Goal: Check status: Check status

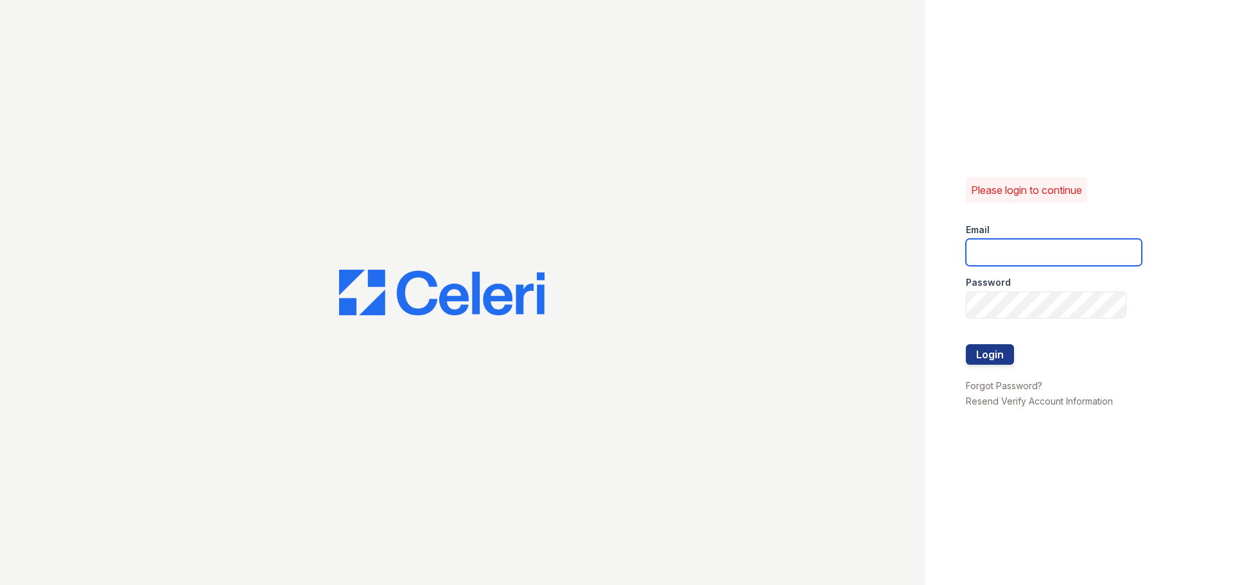
click at [987, 255] on input "email" at bounding box center [1054, 252] width 176 height 27
type input "renewatthegreens@trinity-pm.com"
click at [987, 349] on button "Login" at bounding box center [990, 354] width 48 height 21
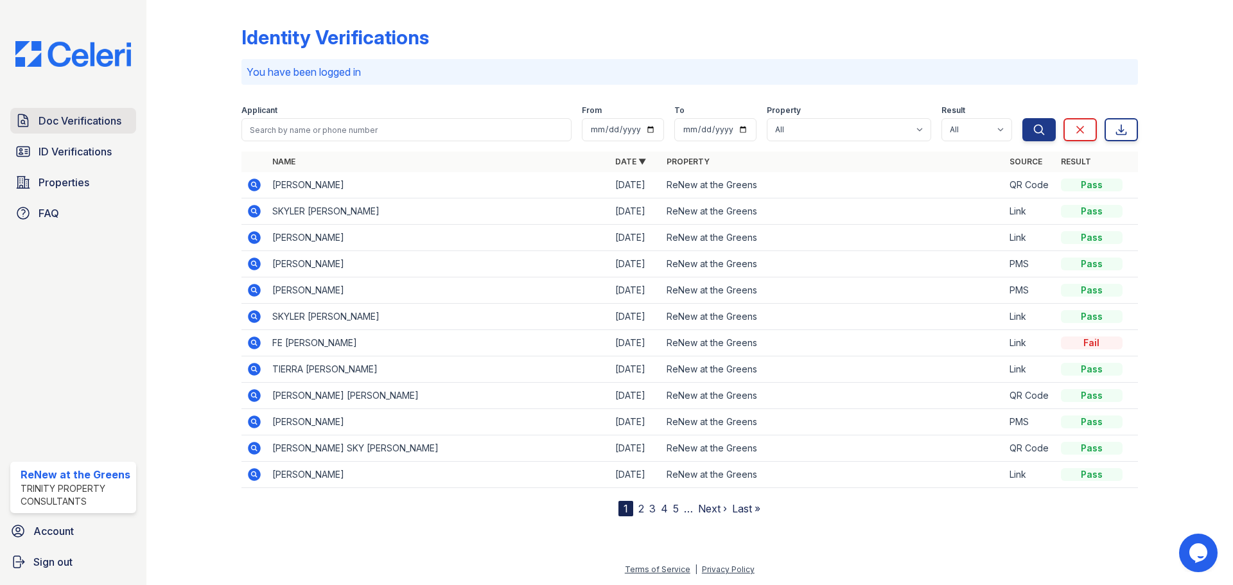
click at [107, 116] on span "Doc Verifications" at bounding box center [80, 120] width 83 height 15
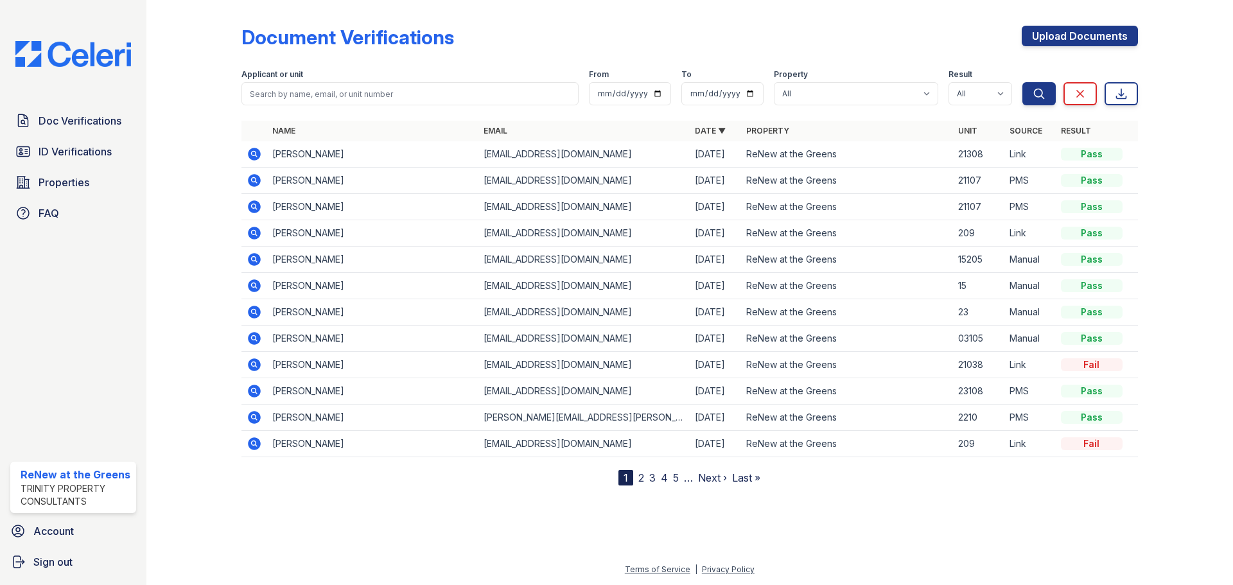
click at [248, 155] on icon at bounding box center [254, 154] width 13 height 13
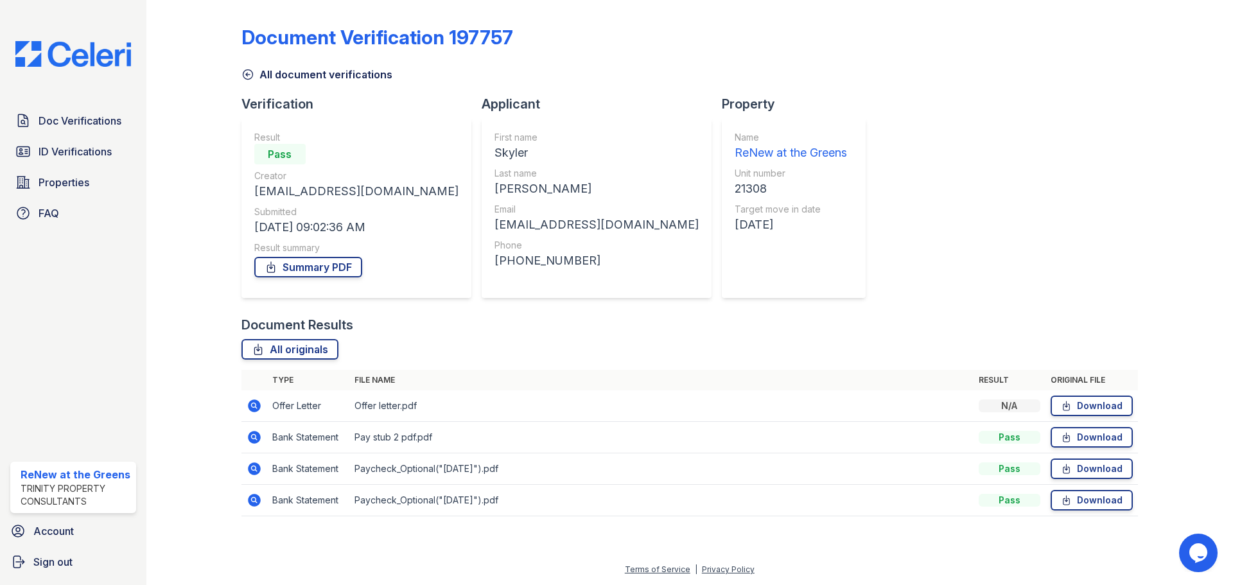
click at [254, 404] on icon at bounding box center [253, 404] width 3 height 3
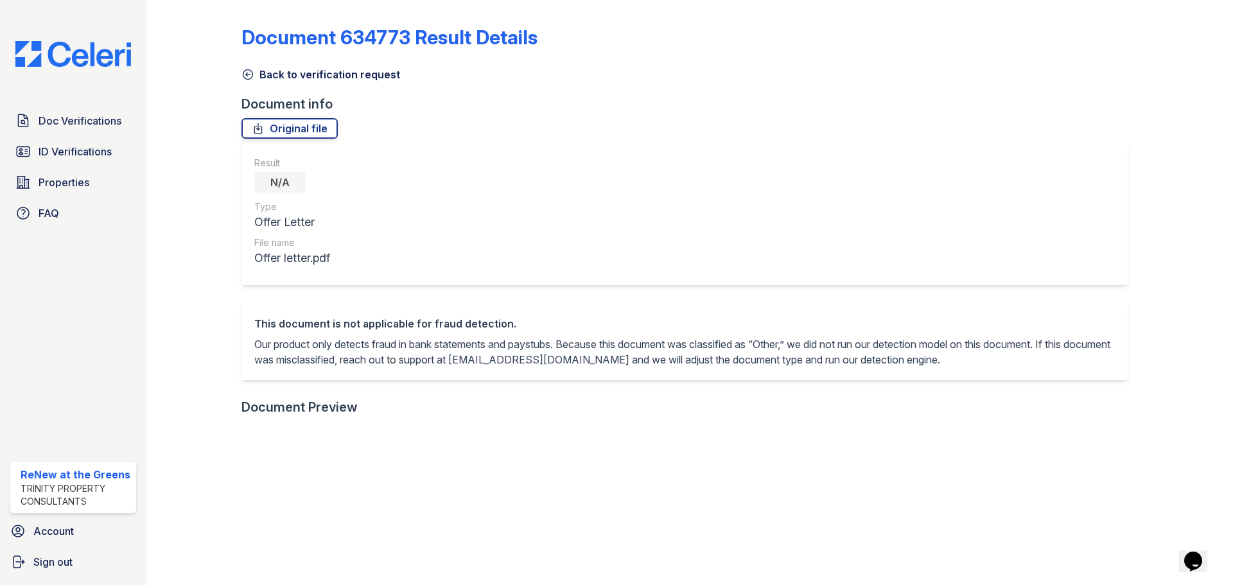
click at [241, 71] on icon at bounding box center [247, 74] width 13 height 13
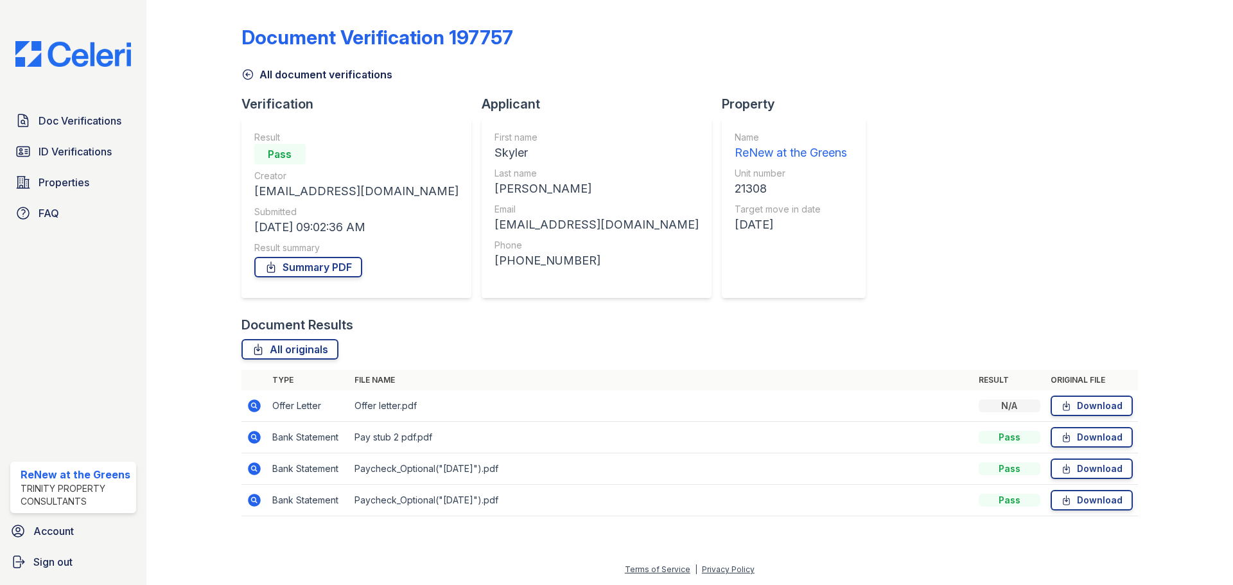
click at [252, 438] on icon at bounding box center [254, 437] width 13 height 13
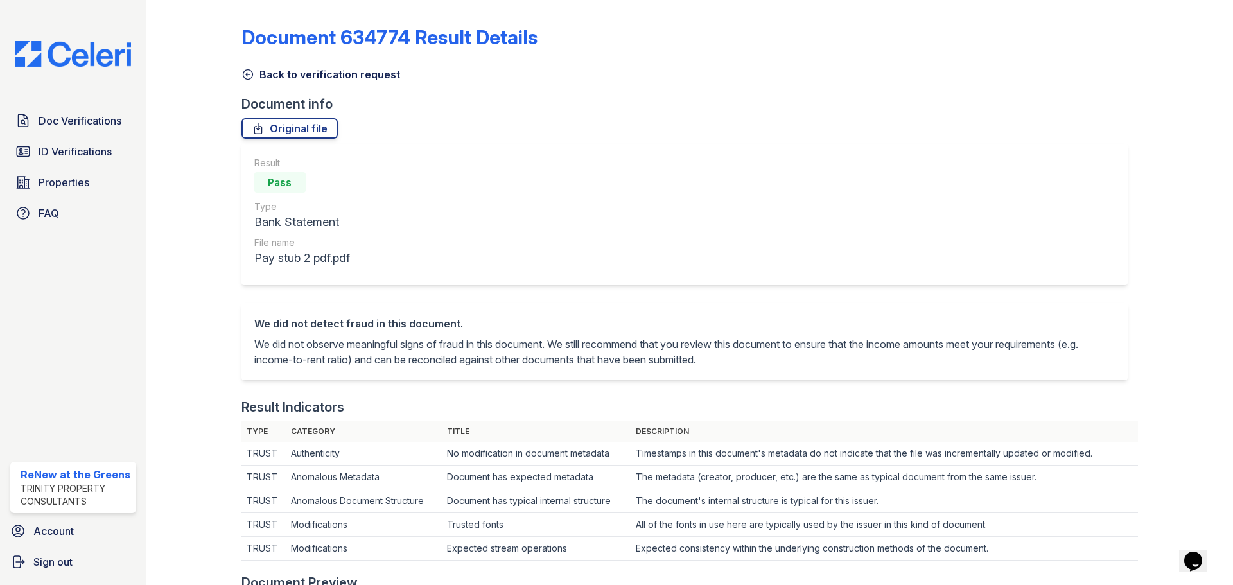
click at [245, 76] on icon at bounding box center [247, 74] width 13 height 13
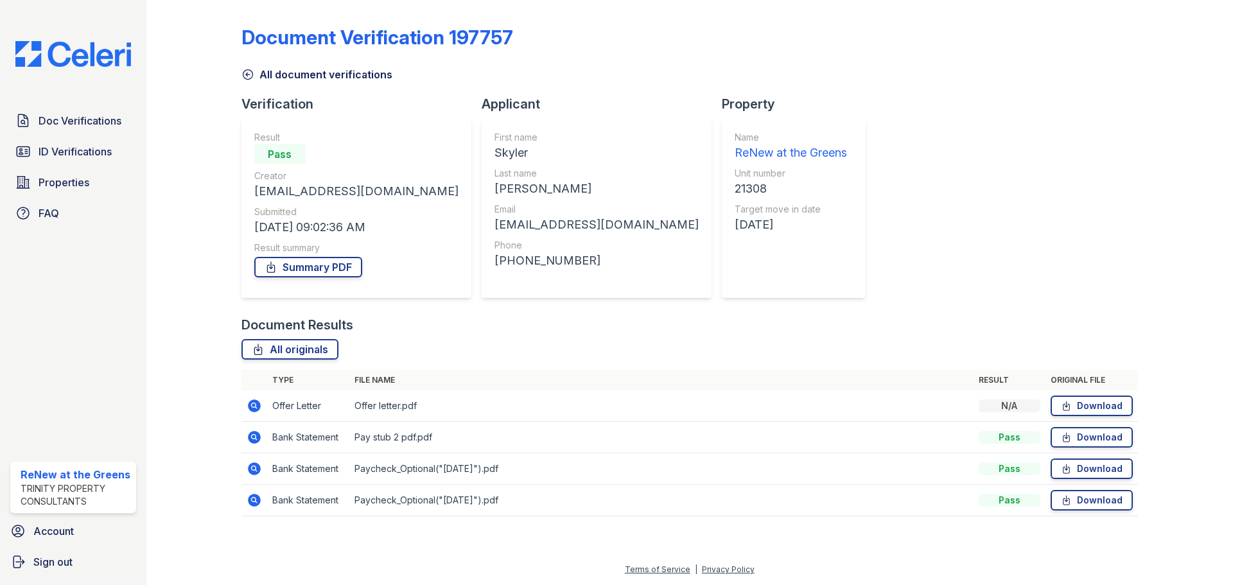
click at [256, 465] on icon at bounding box center [254, 468] width 13 height 13
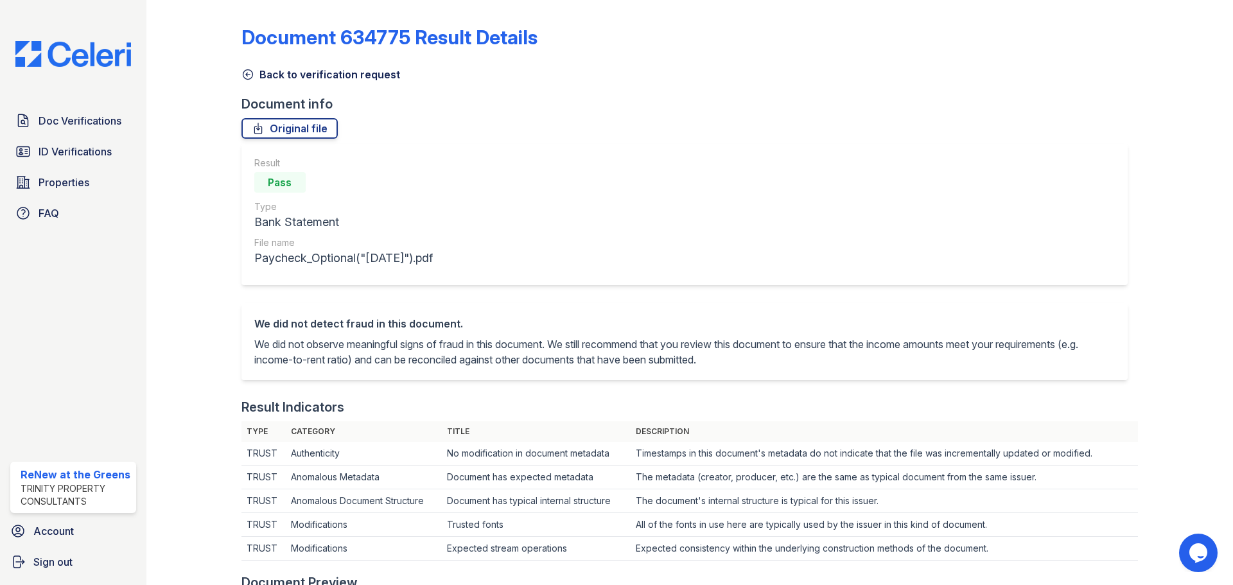
click at [241, 69] on icon at bounding box center [247, 74] width 13 height 13
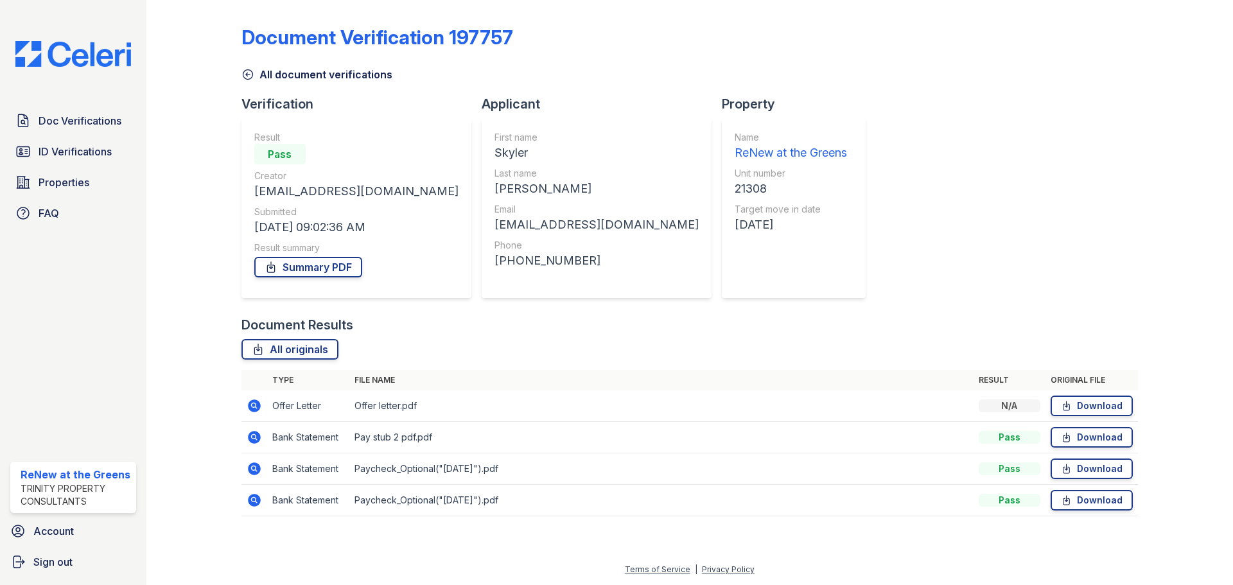
click at [251, 71] on icon at bounding box center [248, 75] width 10 height 10
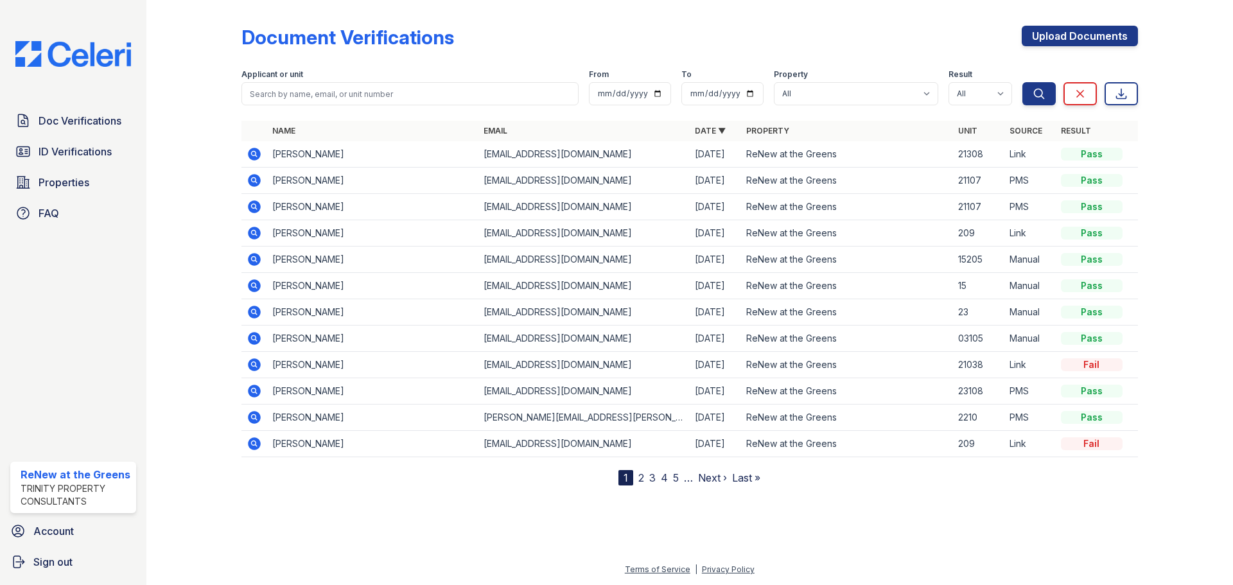
click at [251, 234] on icon at bounding box center [254, 233] width 13 height 13
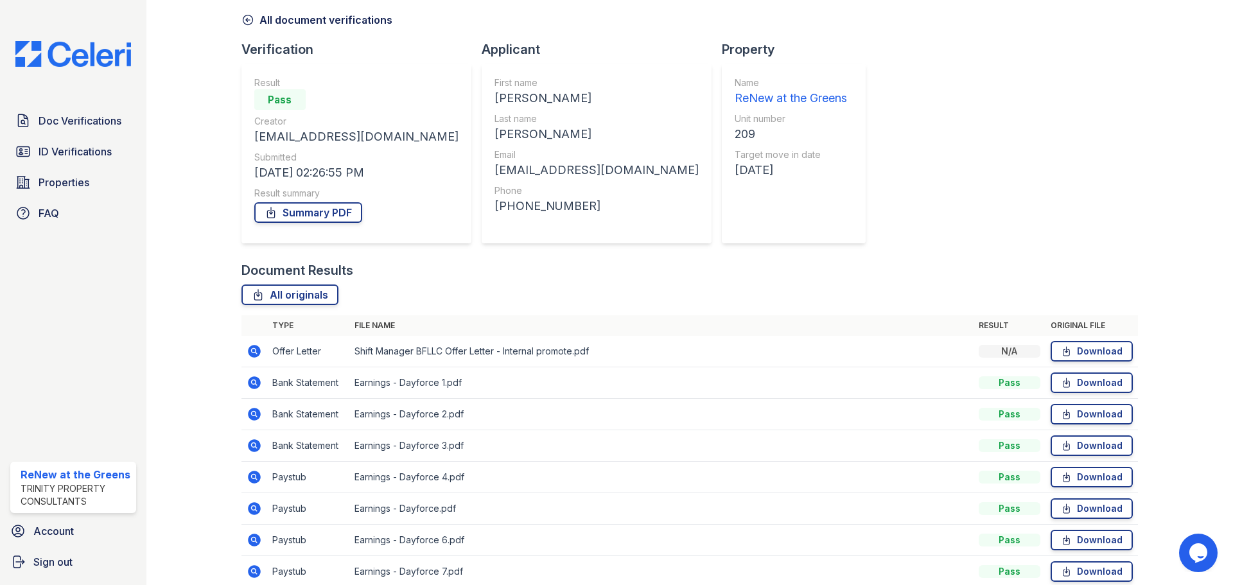
scroll to position [193, 0]
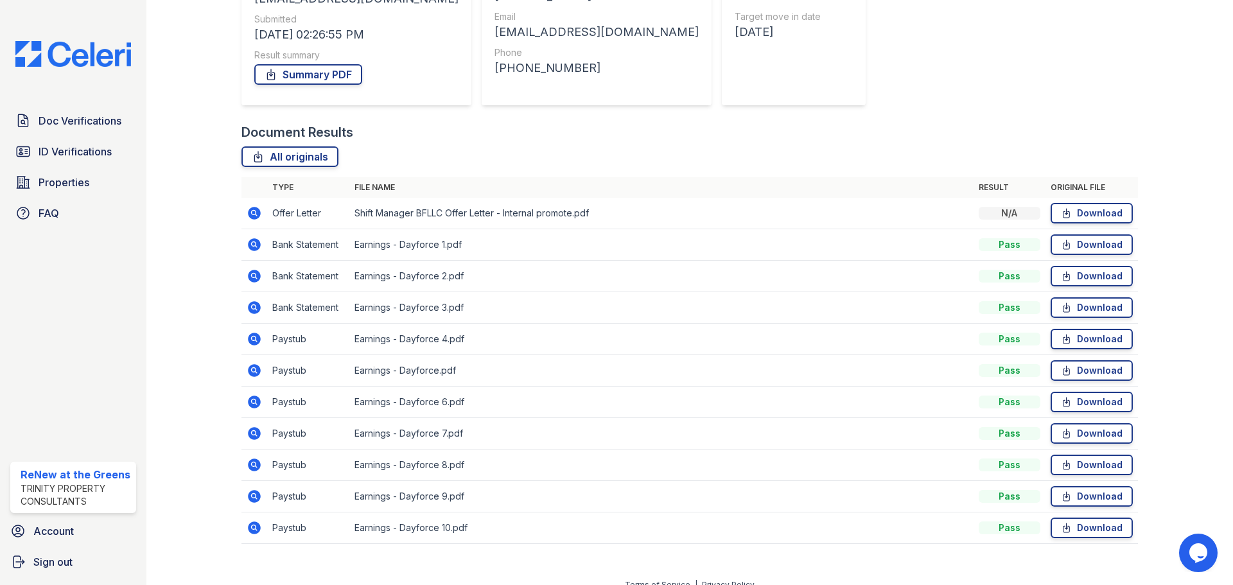
click at [261, 211] on icon at bounding box center [254, 212] width 15 height 15
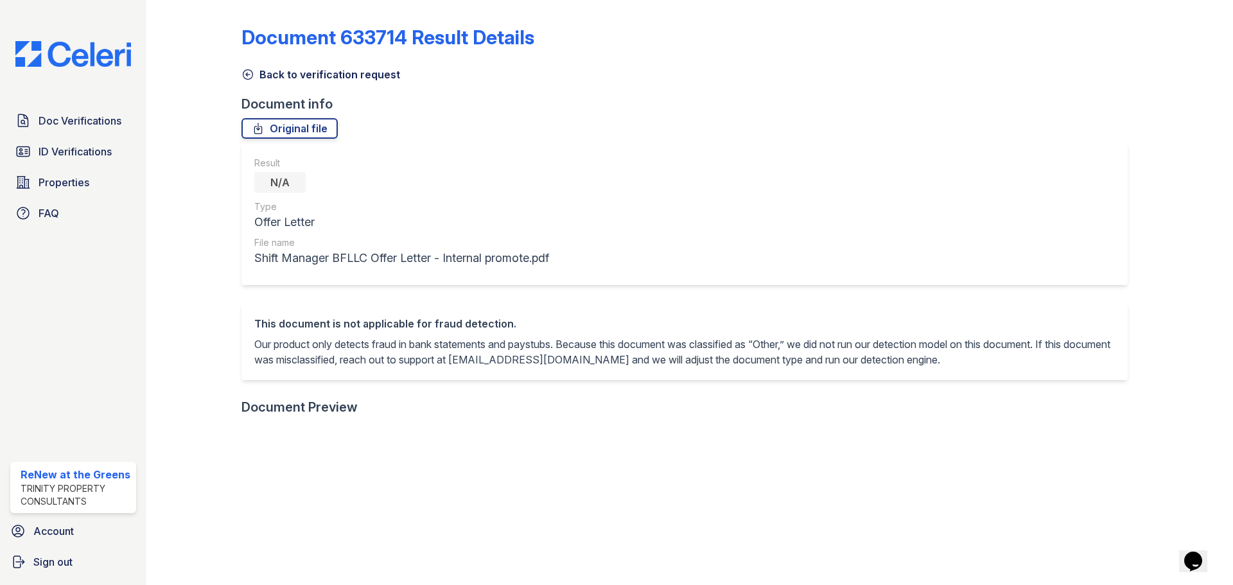
click at [248, 74] on icon at bounding box center [247, 74] width 13 height 13
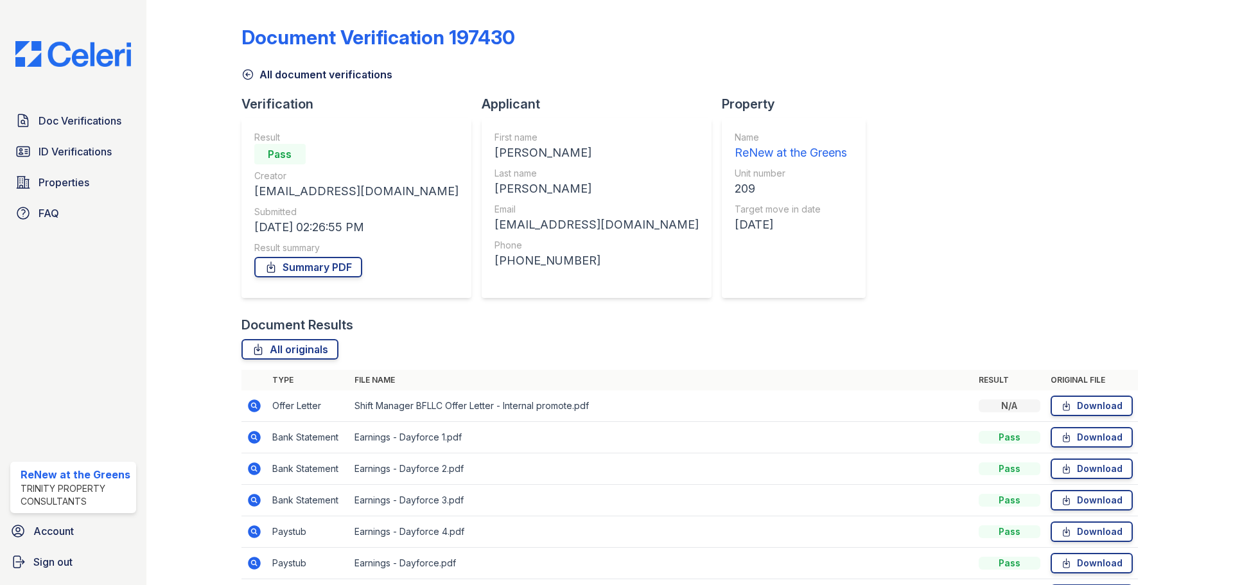
click at [254, 440] on icon at bounding box center [254, 437] width 13 height 13
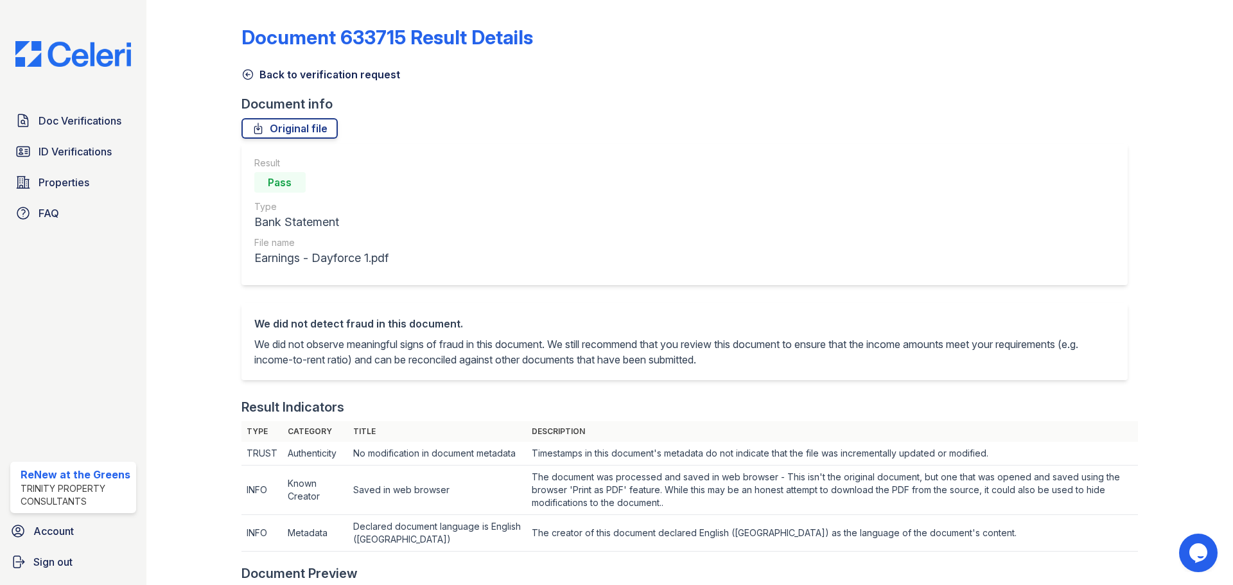
click at [249, 74] on icon at bounding box center [248, 75] width 10 height 10
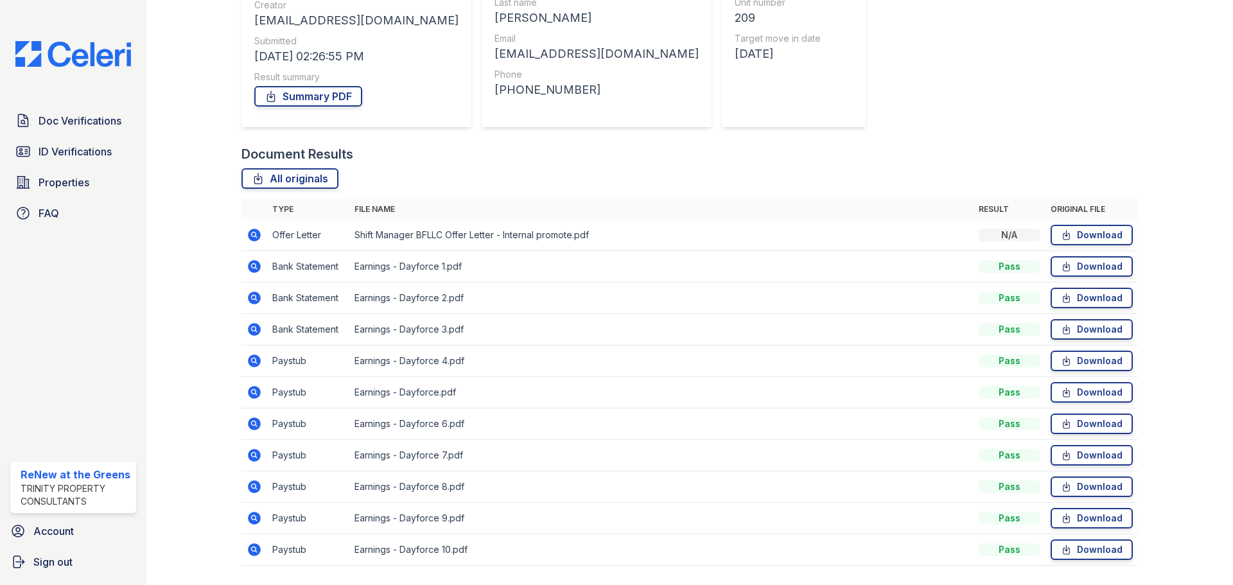
scroll to position [193, 0]
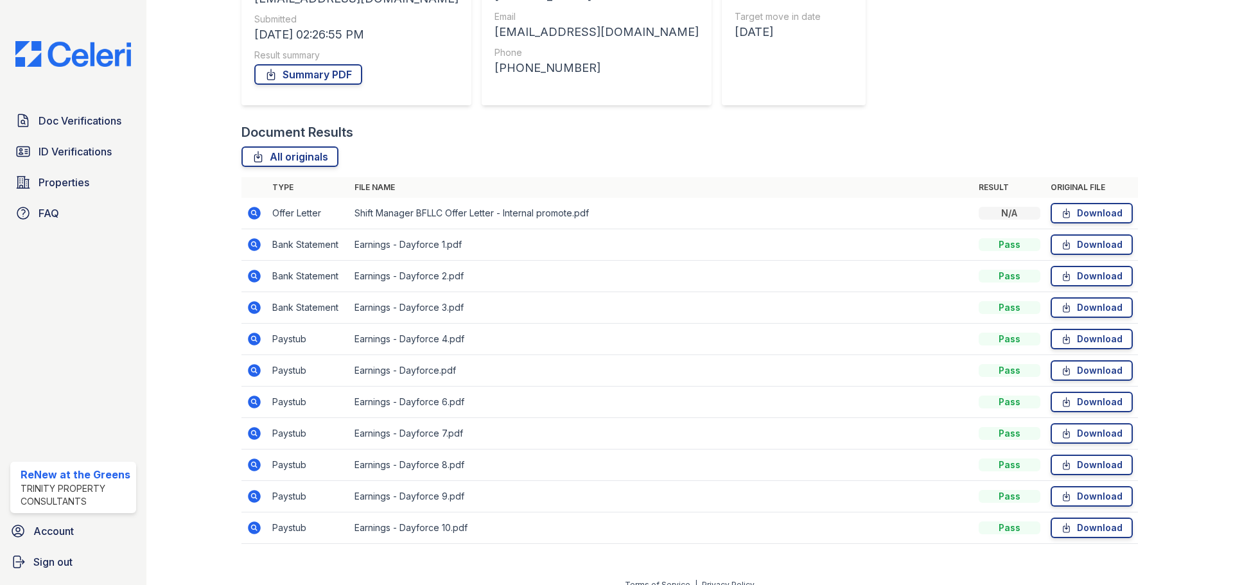
click at [256, 278] on icon at bounding box center [254, 276] width 13 height 13
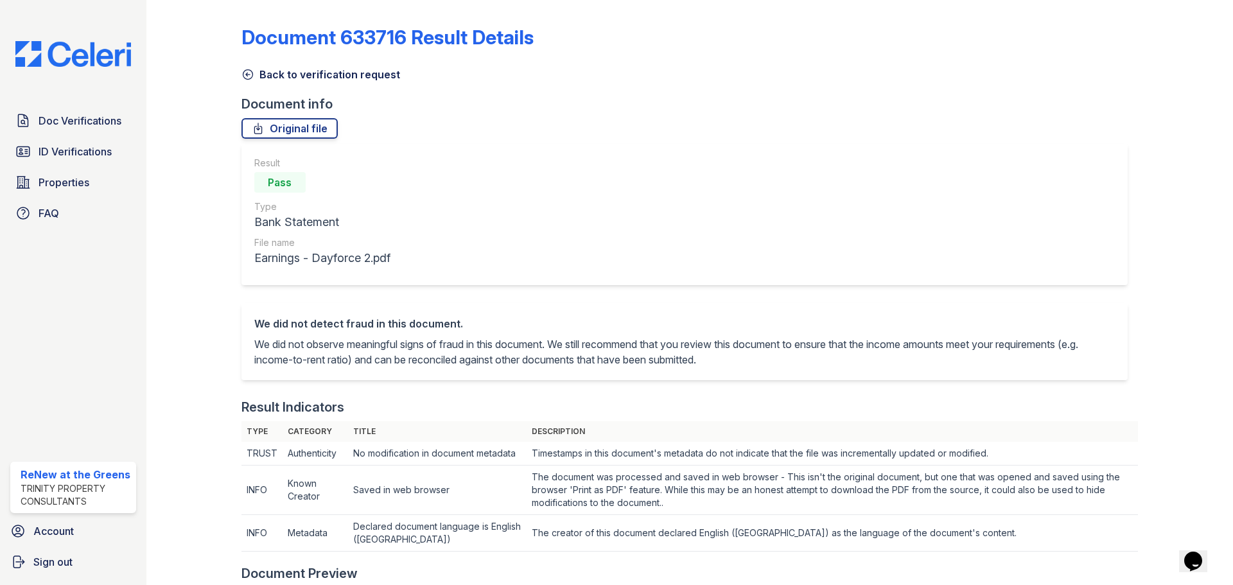
click at [248, 81] on link "Back to verification request" at bounding box center [320, 74] width 159 height 15
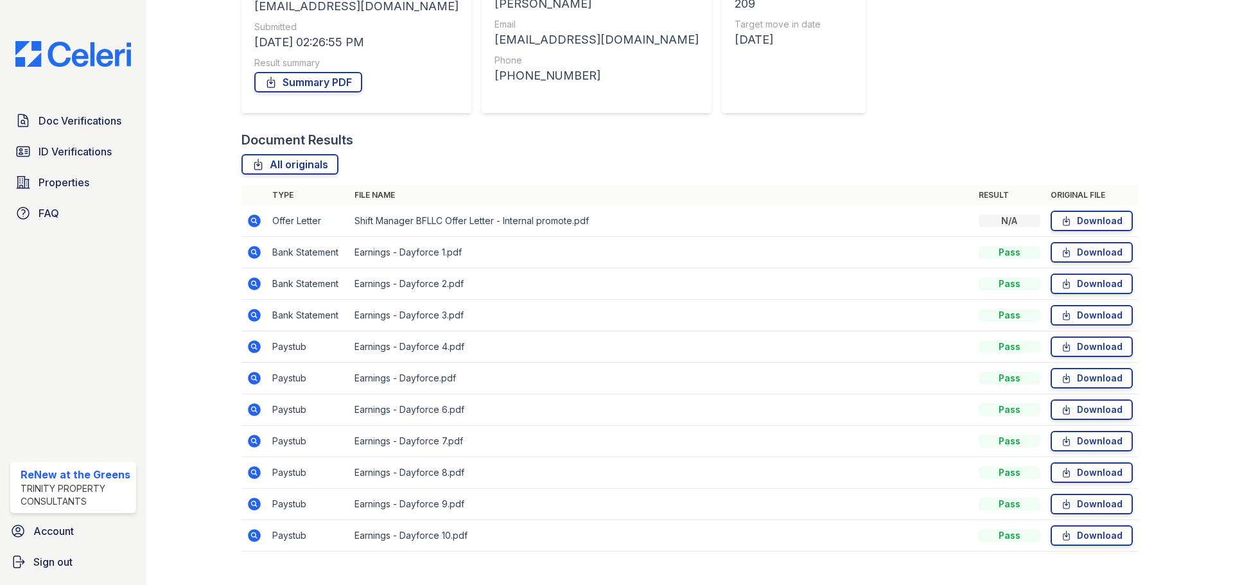
scroll to position [193, 0]
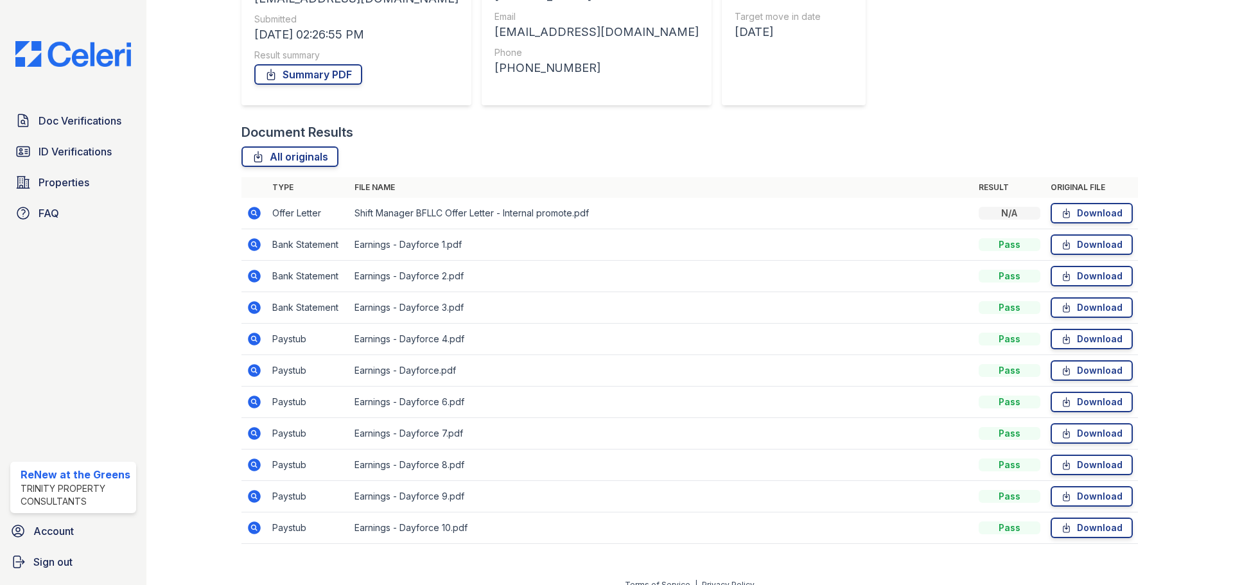
click at [256, 433] on icon at bounding box center [254, 433] width 13 height 13
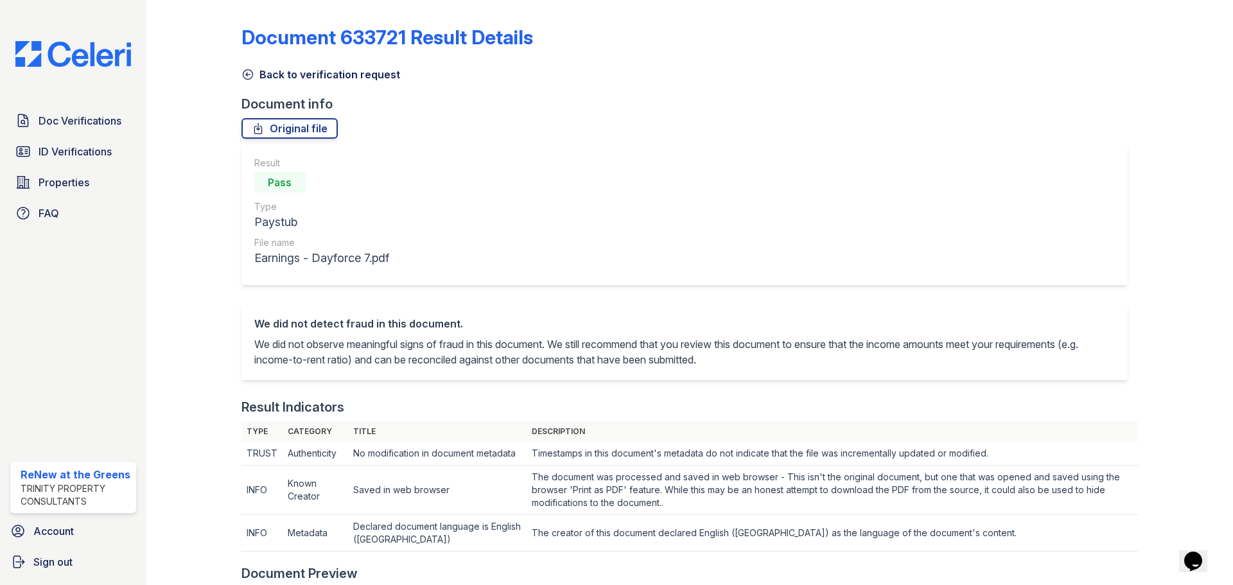
click at [249, 75] on icon at bounding box center [247, 74] width 13 height 13
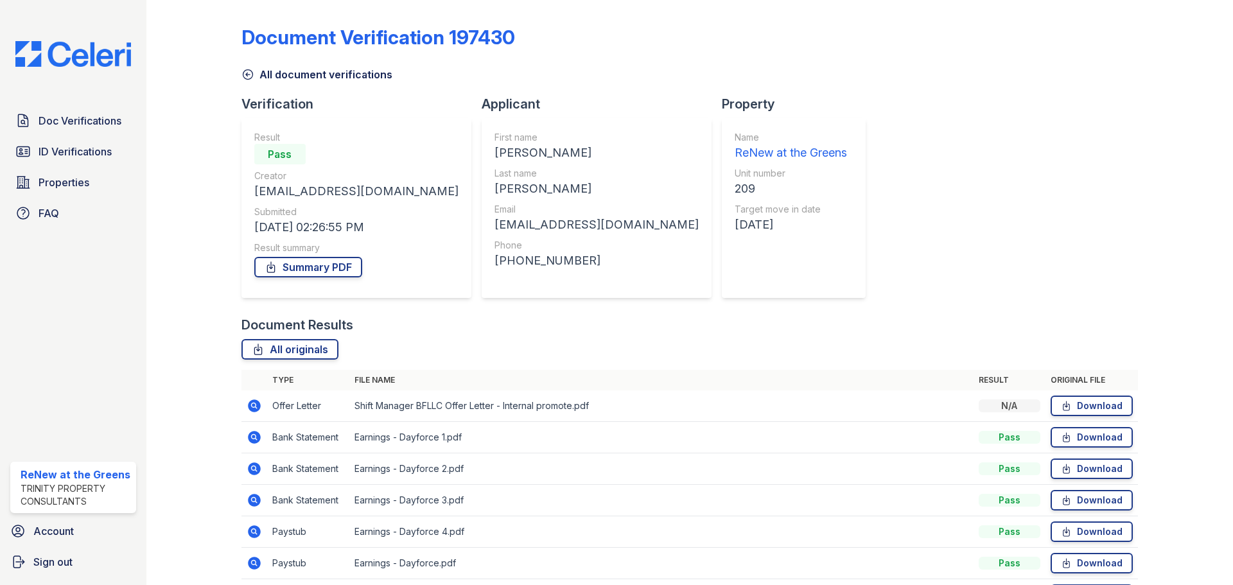
click at [252, 71] on icon at bounding box center [247, 74] width 13 height 13
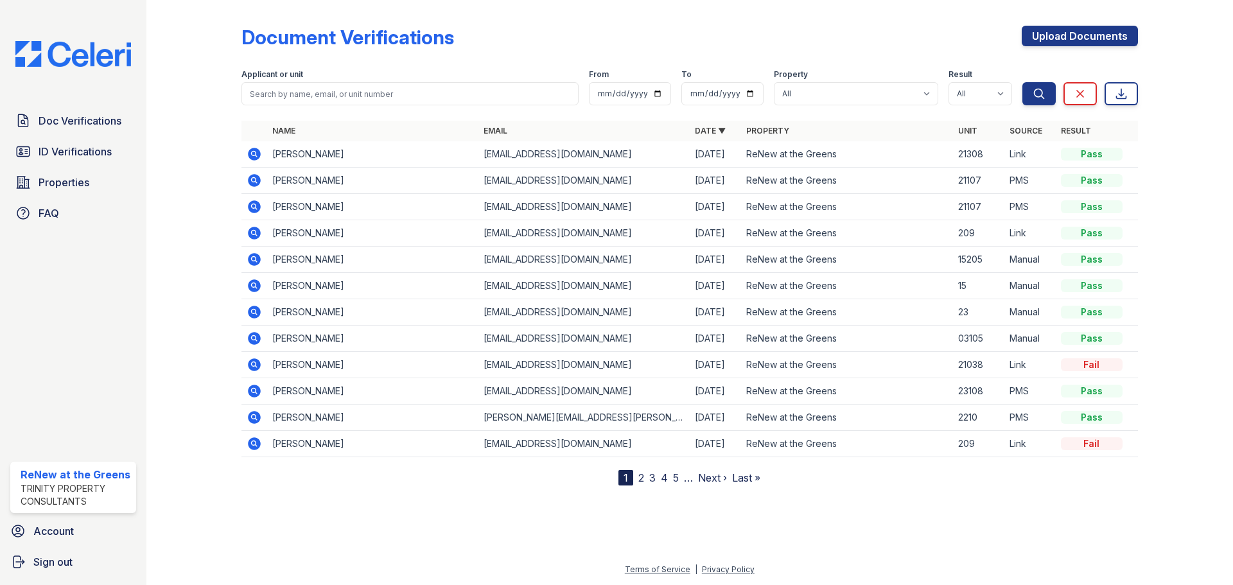
click at [256, 389] on icon at bounding box center [254, 390] width 15 height 15
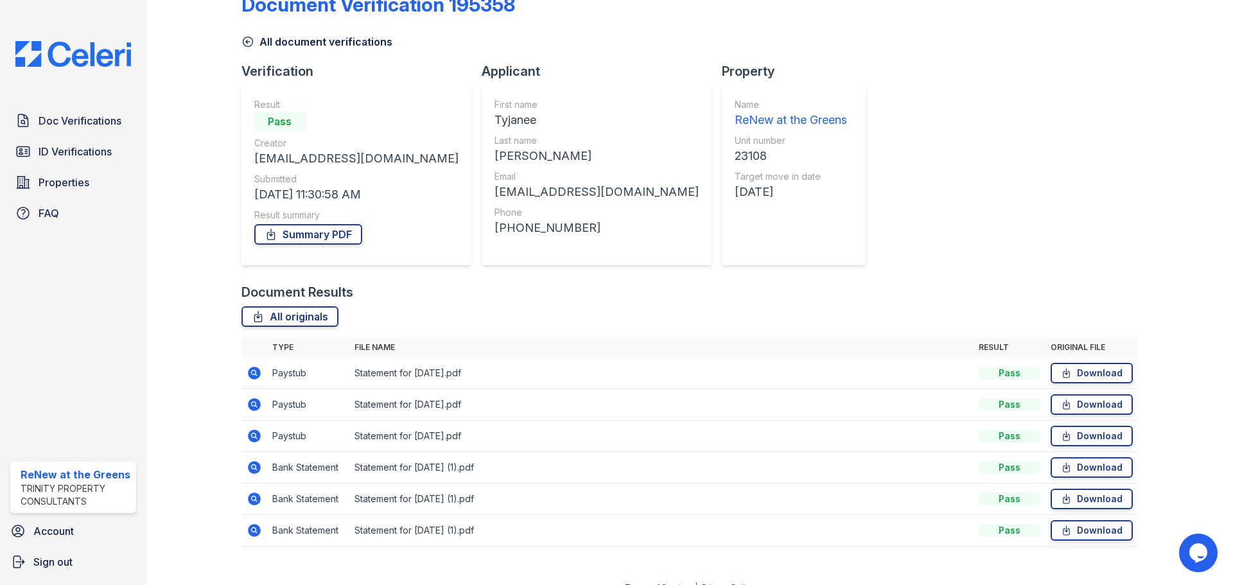
scroll to position [51, 0]
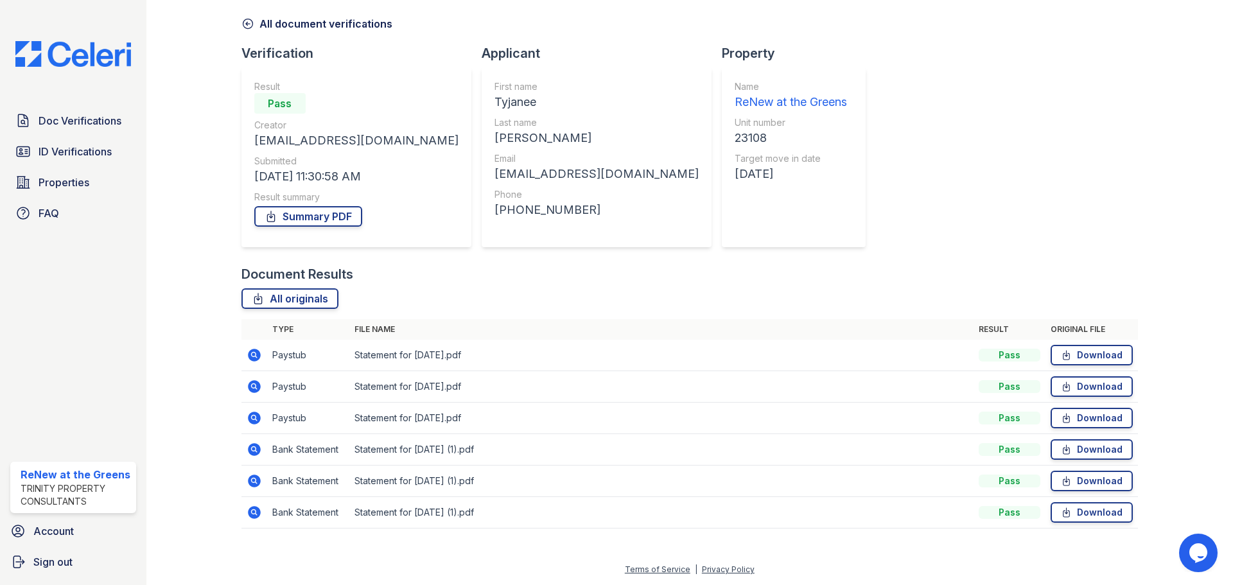
click at [243, 23] on icon at bounding box center [247, 23] width 13 height 13
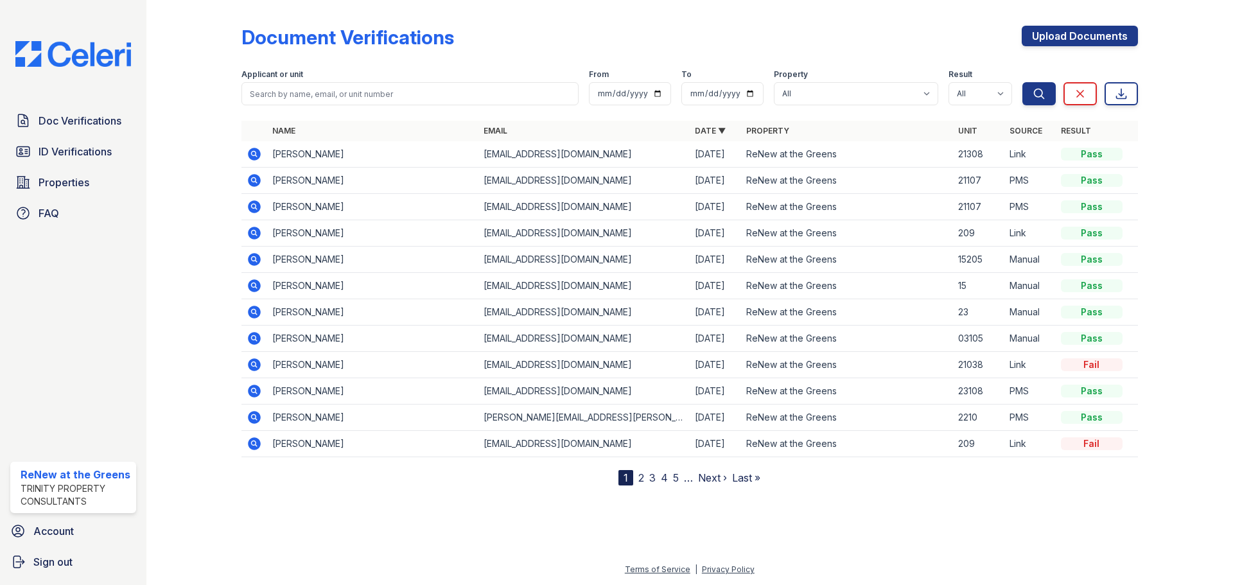
click at [248, 234] on icon at bounding box center [254, 232] width 15 height 15
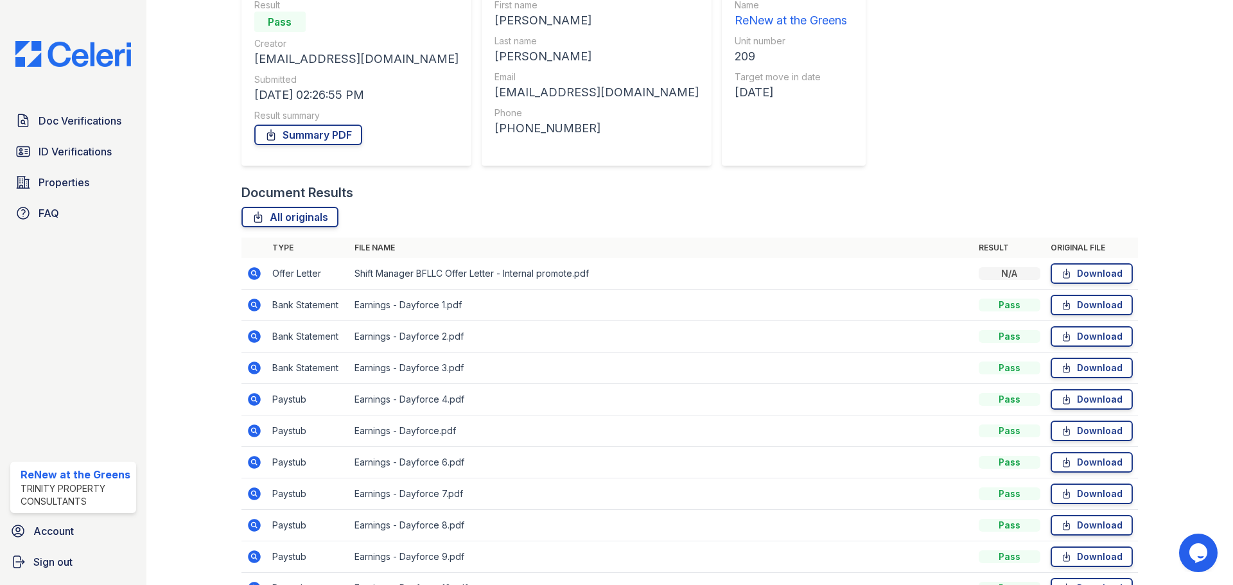
scroll to position [208, 0]
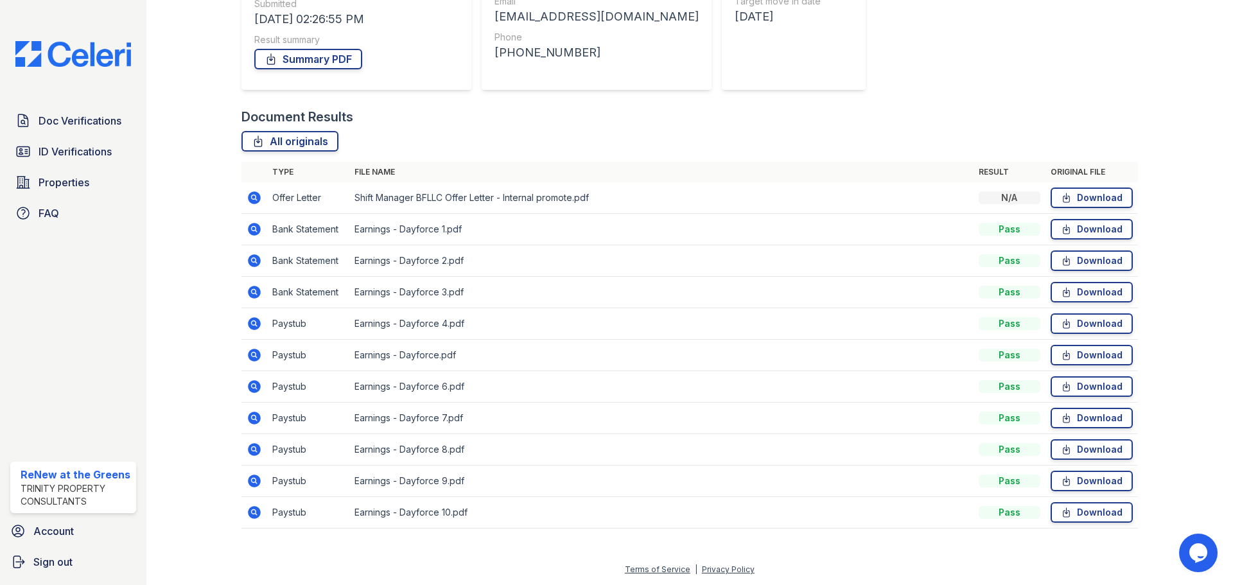
click at [257, 200] on icon at bounding box center [254, 197] width 13 height 13
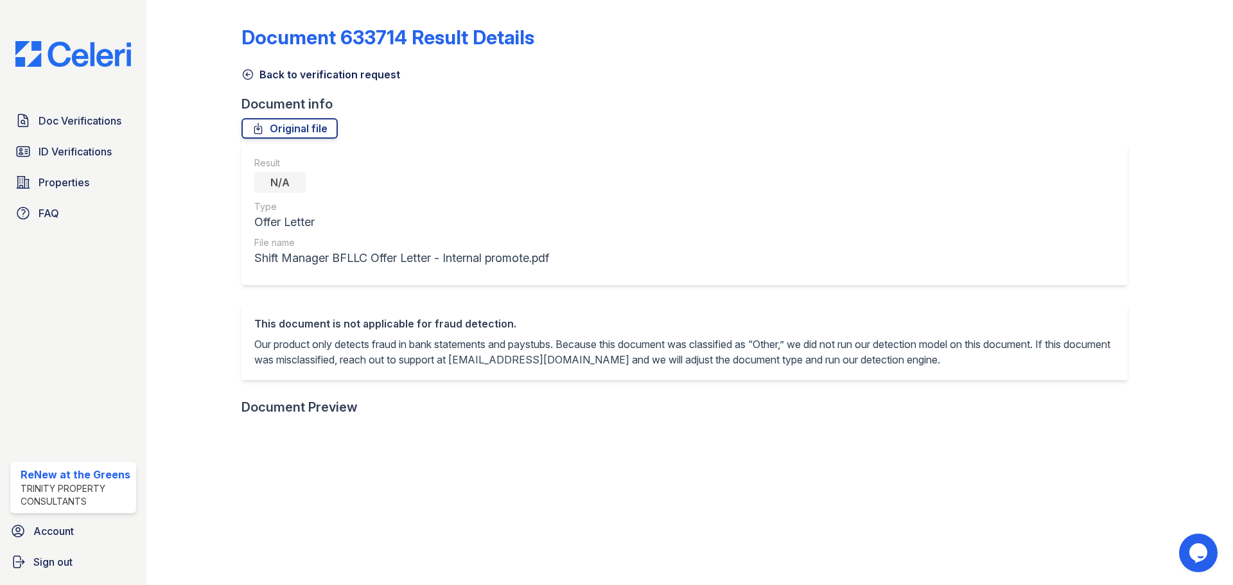
click at [245, 78] on icon at bounding box center [247, 74] width 13 height 13
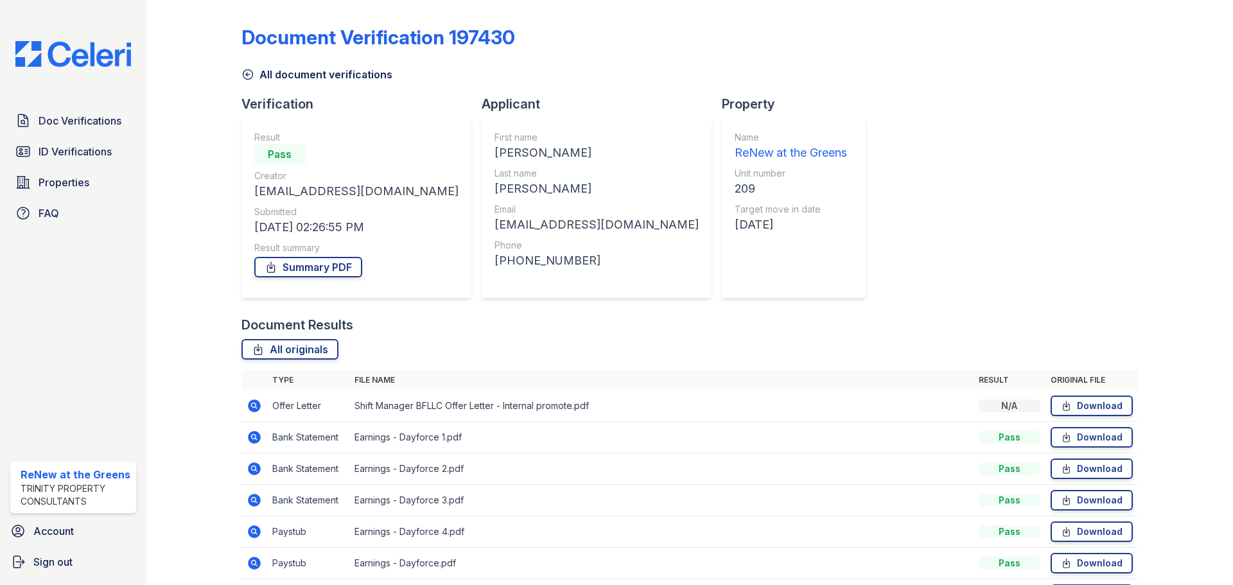
click at [250, 439] on icon at bounding box center [254, 437] width 13 height 13
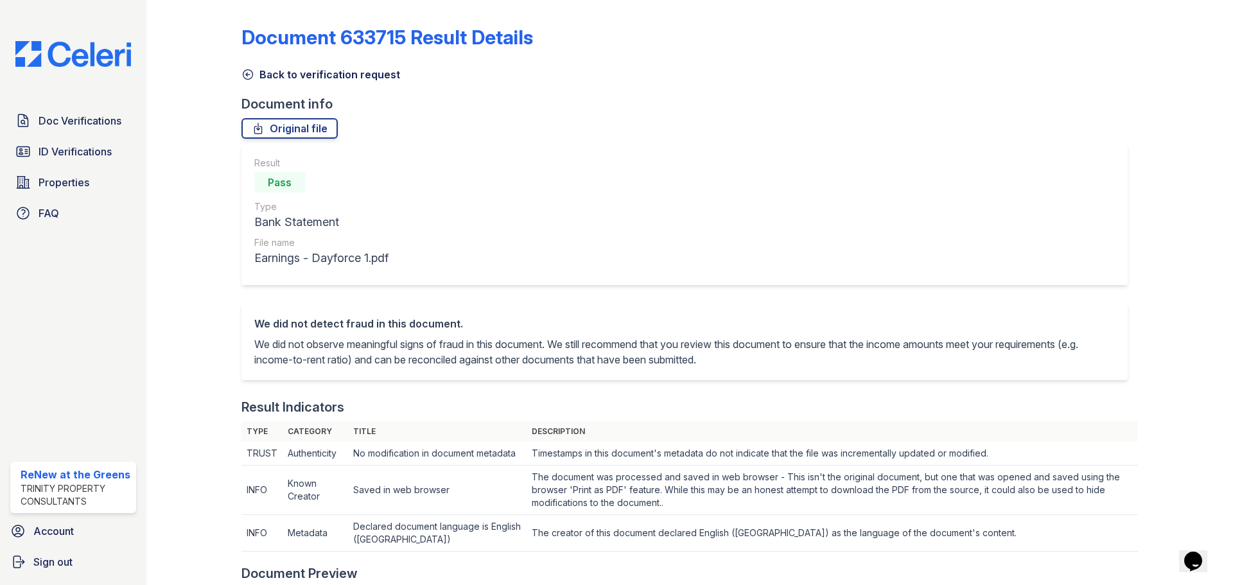
click at [243, 74] on icon at bounding box center [247, 74] width 13 height 13
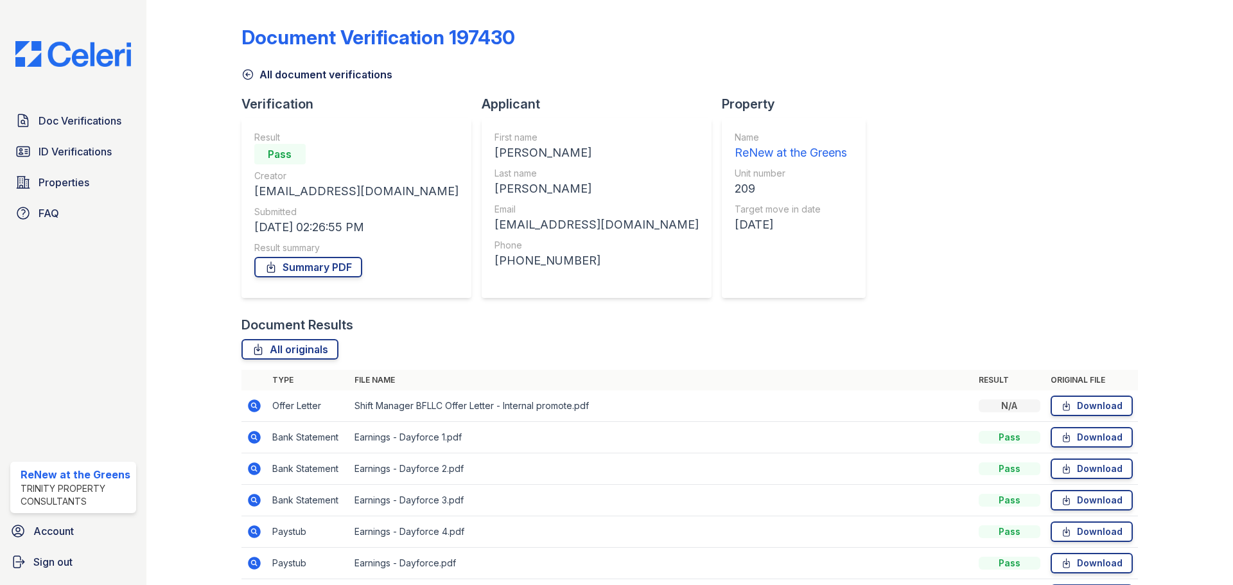
click at [250, 72] on icon at bounding box center [247, 74] width 13 height 13
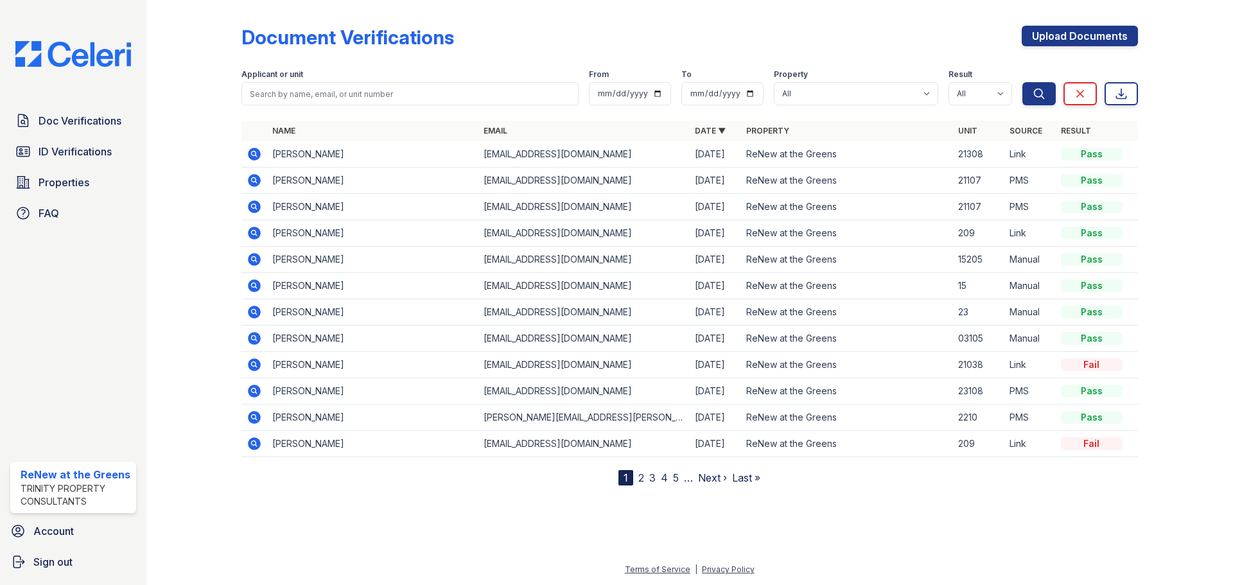
click at [259, 366] on icon at bounding box center [254, 364] width 13 height 13
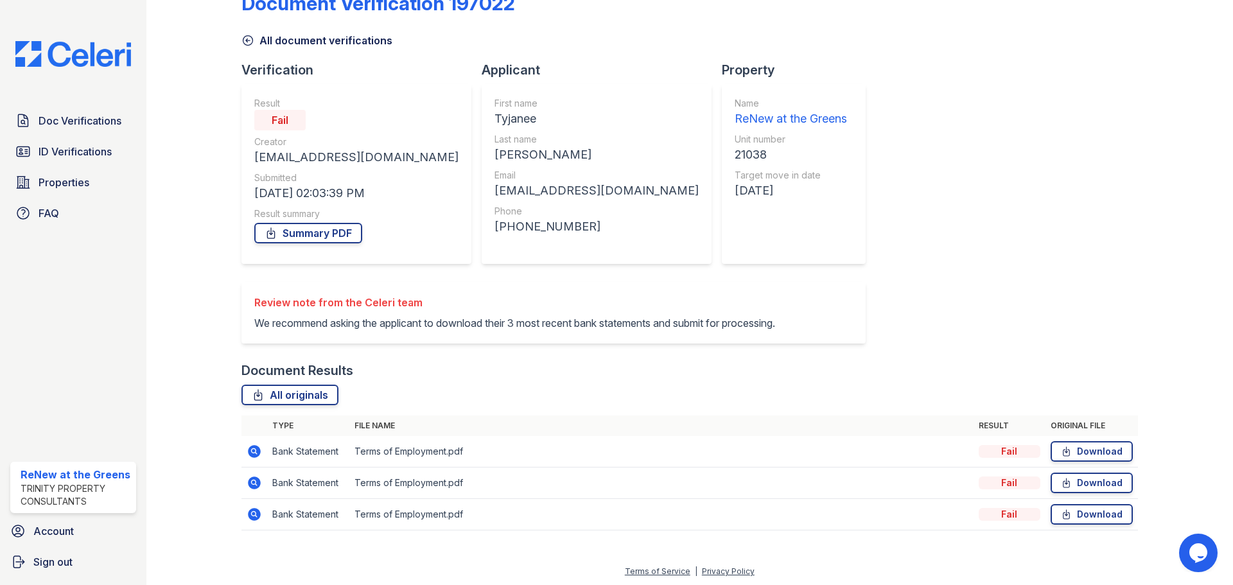
scroll to position [51, 0]
click at [250, 453] on icon at bounding box center [254, 449] width 13 height 13
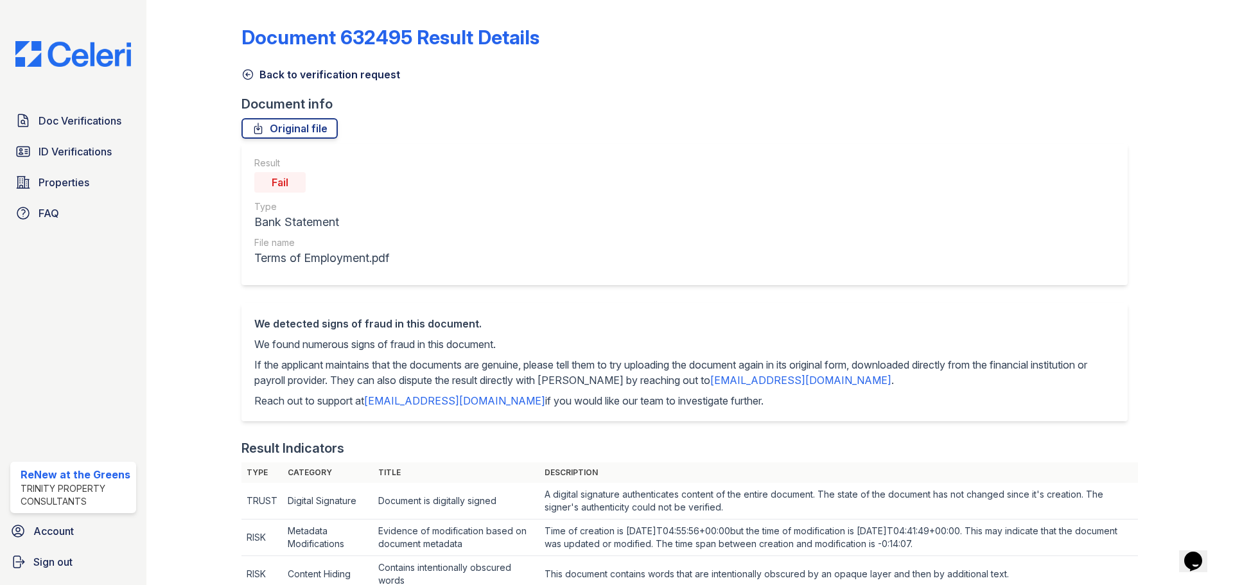
click at [249, 71] on icon at bounding box center [247, 74] width 13 height 13
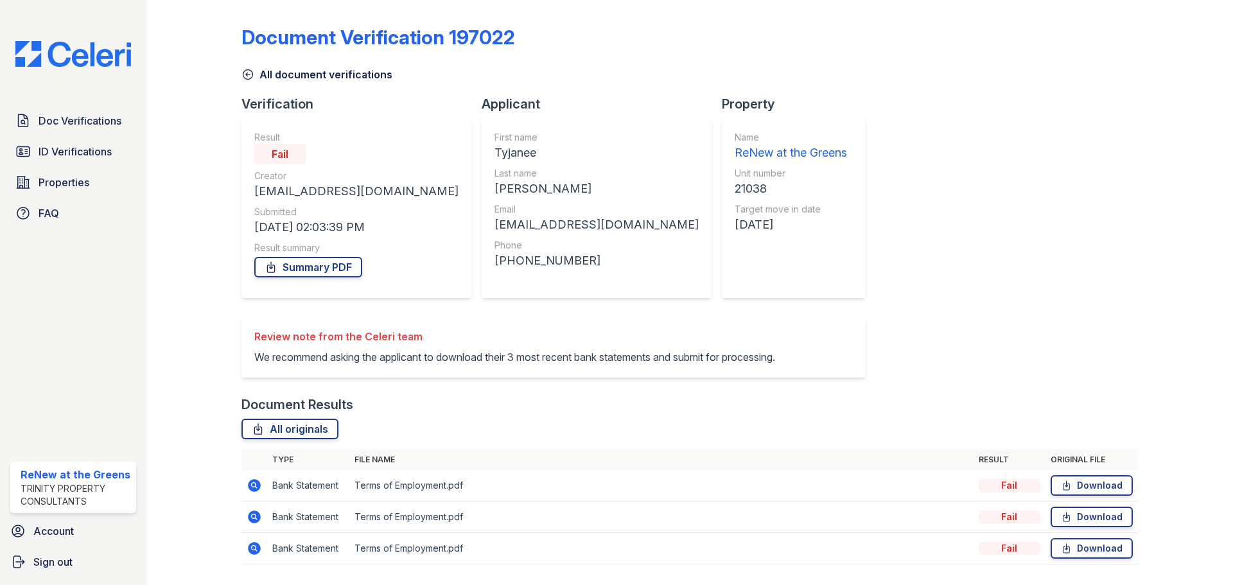
click at [247, 73] on icon at bounding box center [247, 74] width 13 height 13
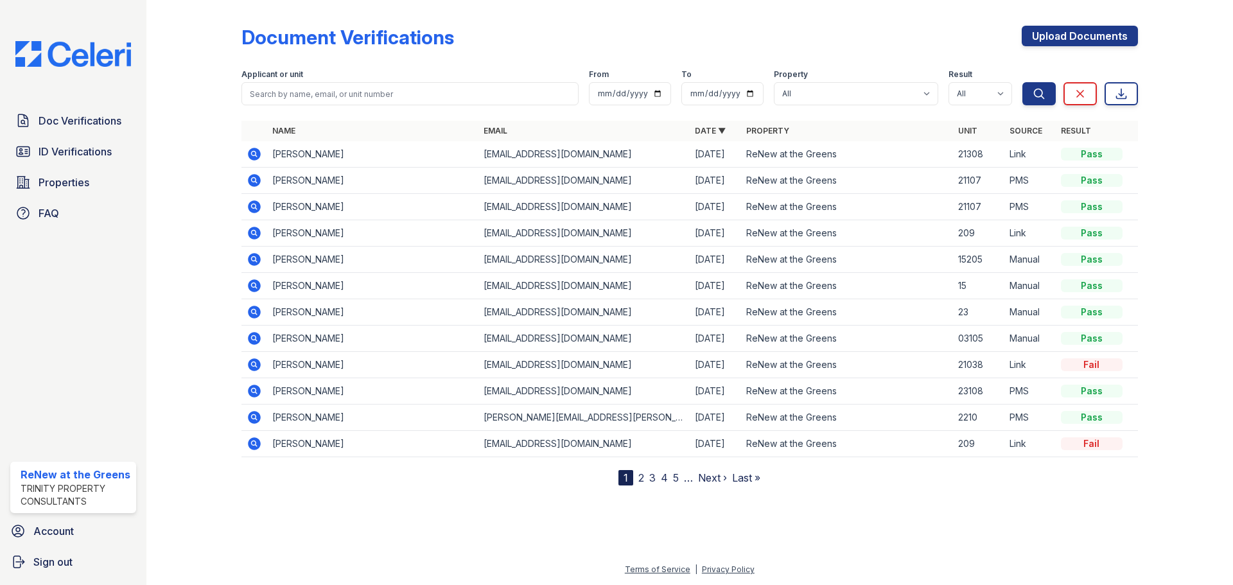
click at [258, 390] on icon at bounding box center [254, 391] width 13 height 13
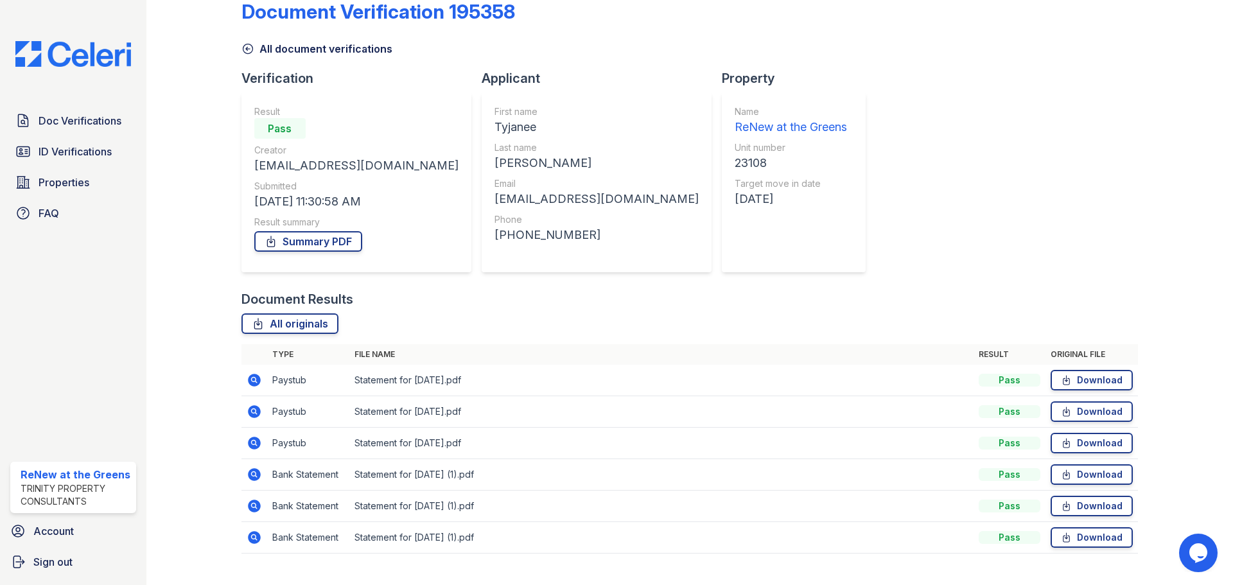
scroll to position [51, 0]
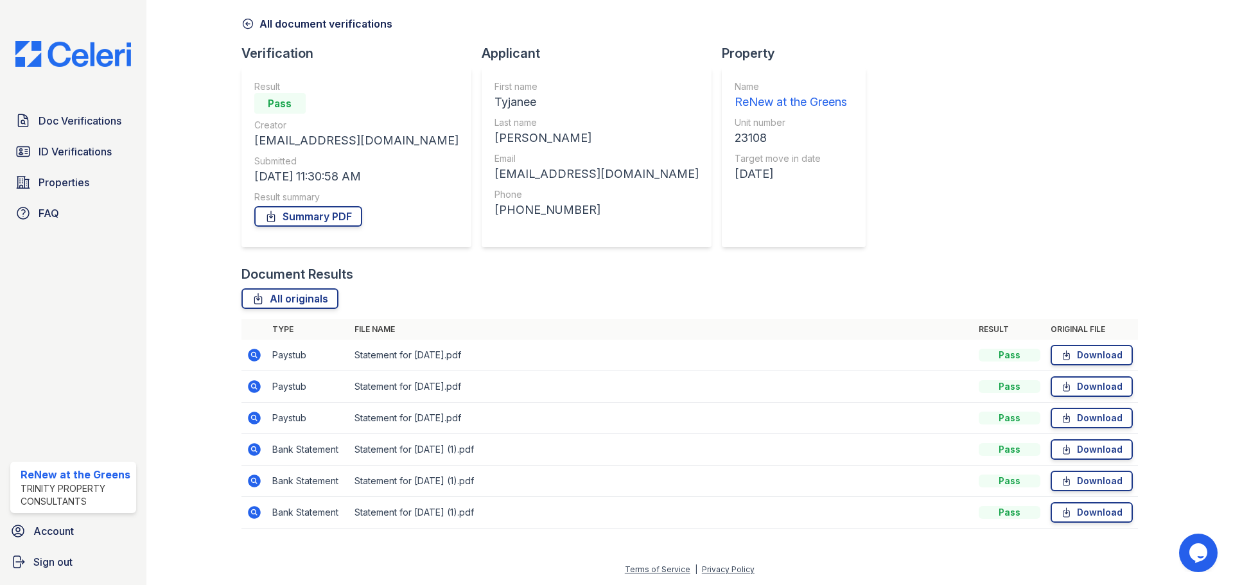
click at [252, 421] on icon at bounding box center [254, 418] width 13 height 13
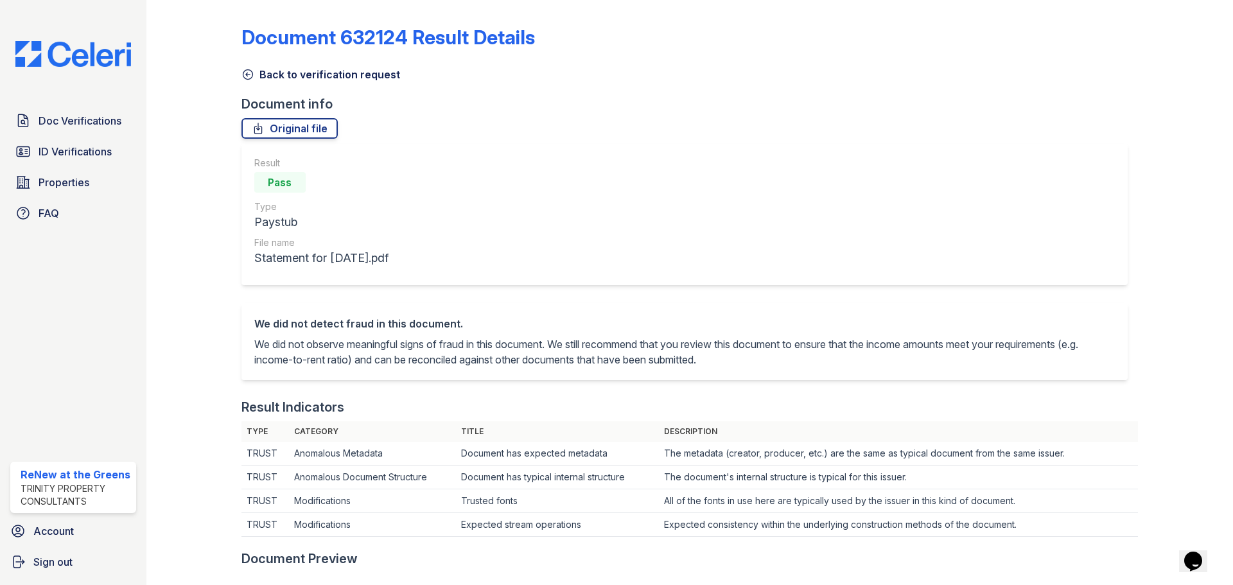
click at [250, 73] on icon at bounding box center [247, 74] width 13 height 13
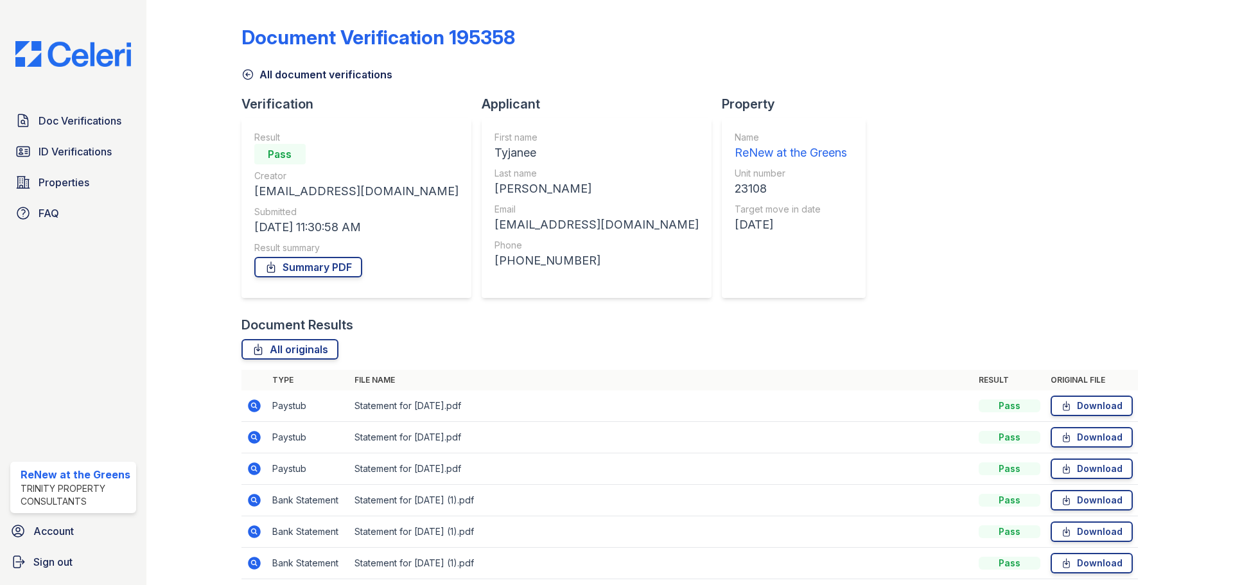
click at [250, 503] on icon at bounding box center [254, 500] width 13 height 13
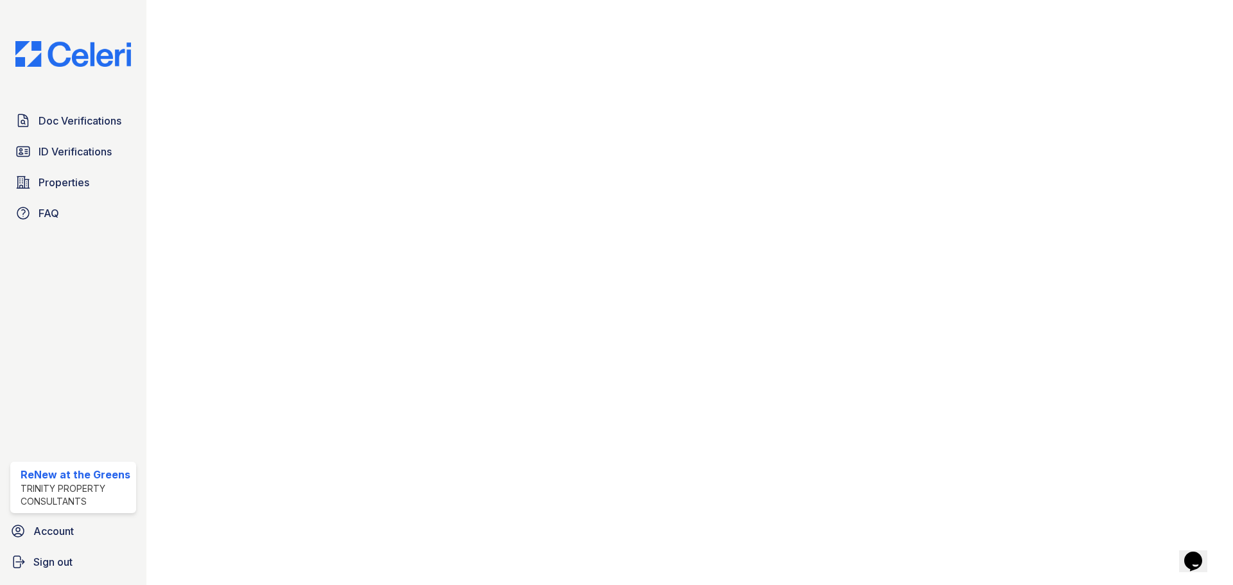
scroll to position [616, 0]
click at [83, 123] on span "Doc Verifications" at bounding box center [80, 120] width 83 height 15
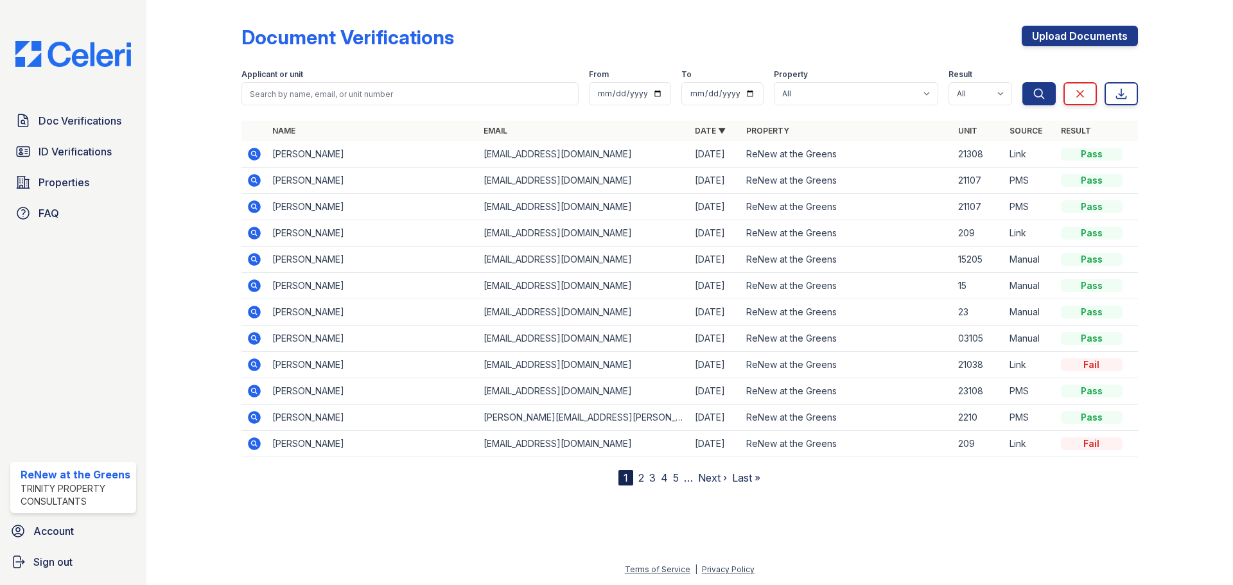
click at [256, 236] on icon at bounding box center [254, 233] width 13 height 13
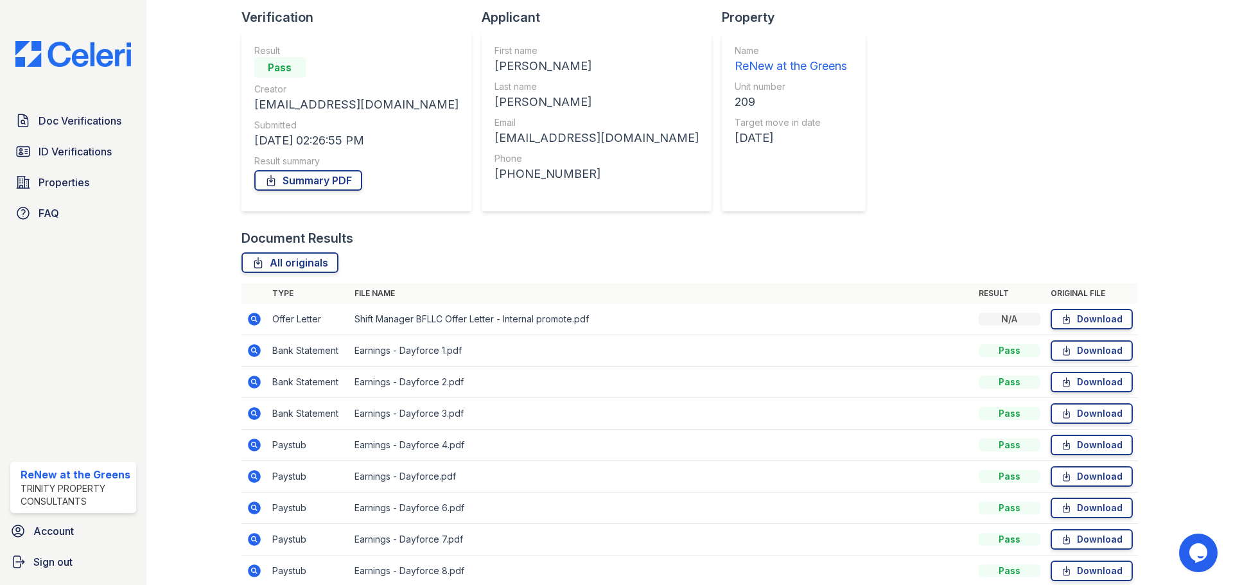
scroll to position [64, 0]
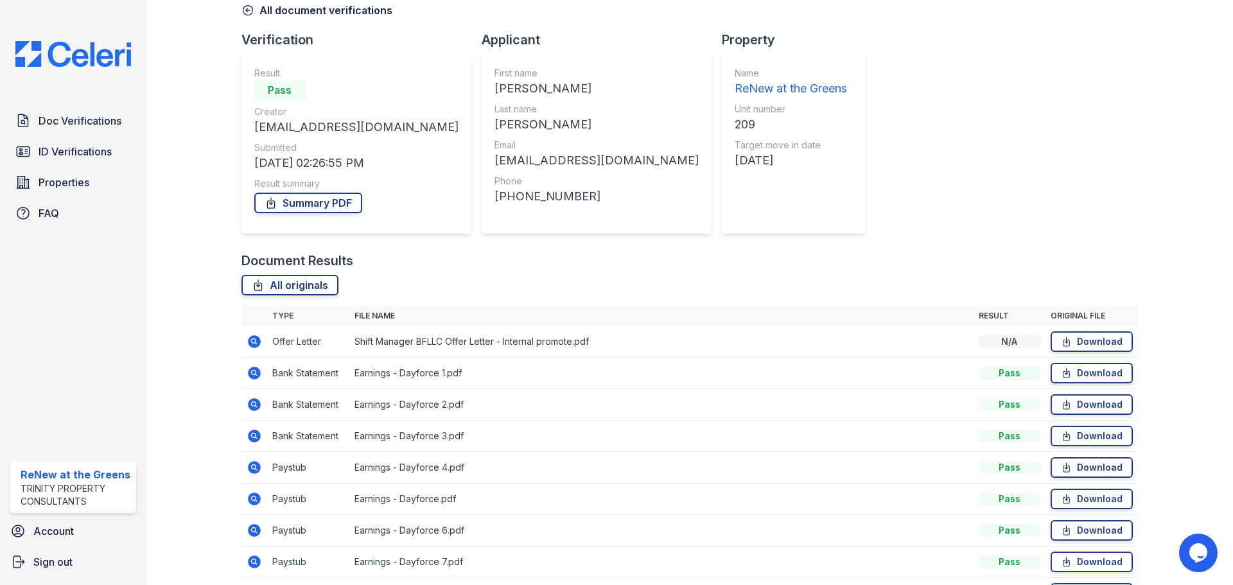
click at [252, 374] on icon at bounding box center [254, 372] width 15 height 15
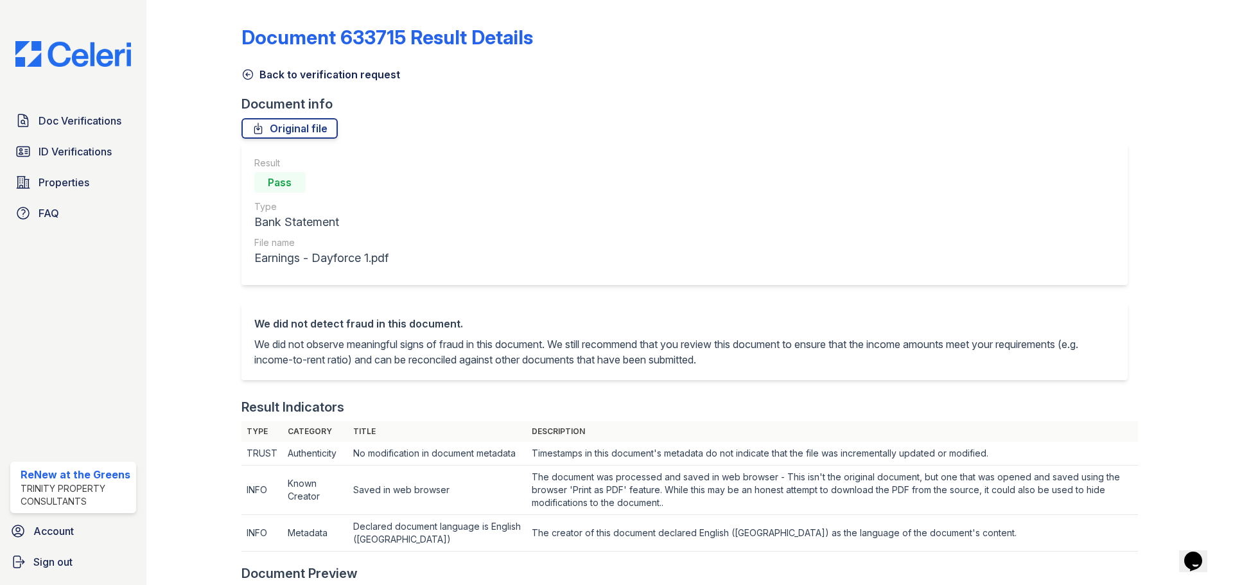
click at [248, 76] on icon at bounding box center [247, 74] width 13 height 13
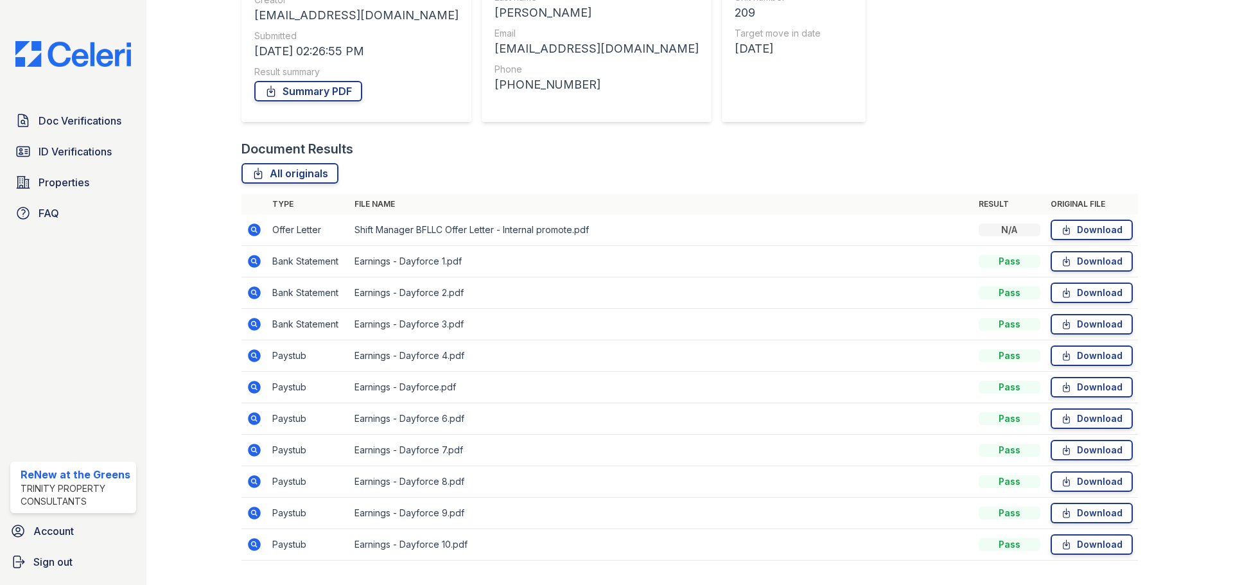
scroll to position [208, 0]
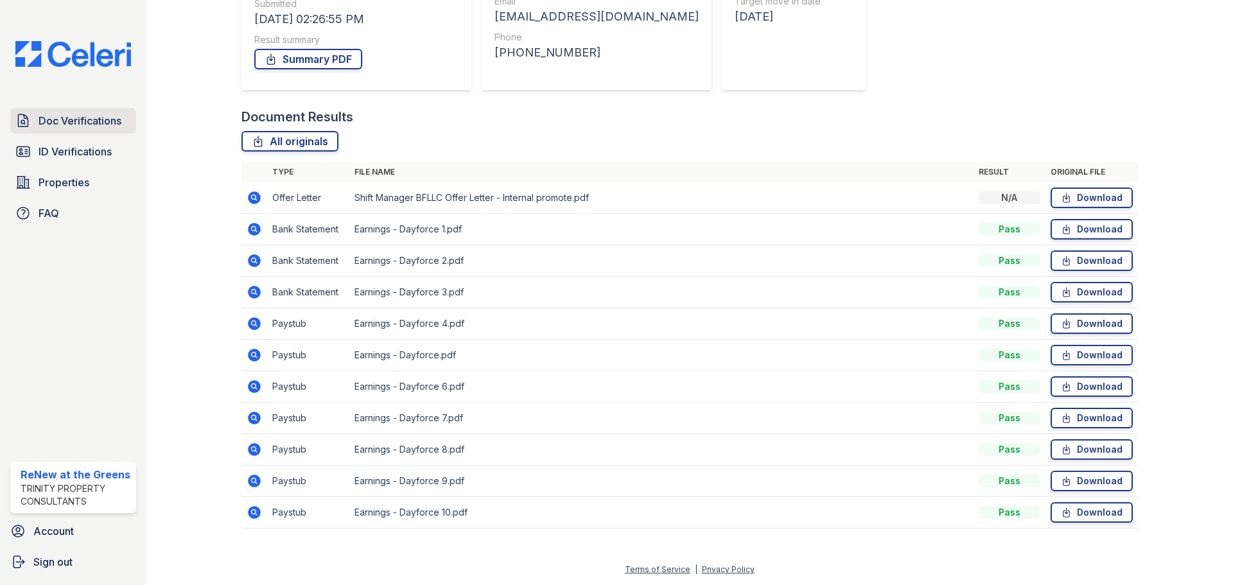
click at [95, 121] on span "Doc Verifications" at bounding box center [80, 120] width 83 height 15
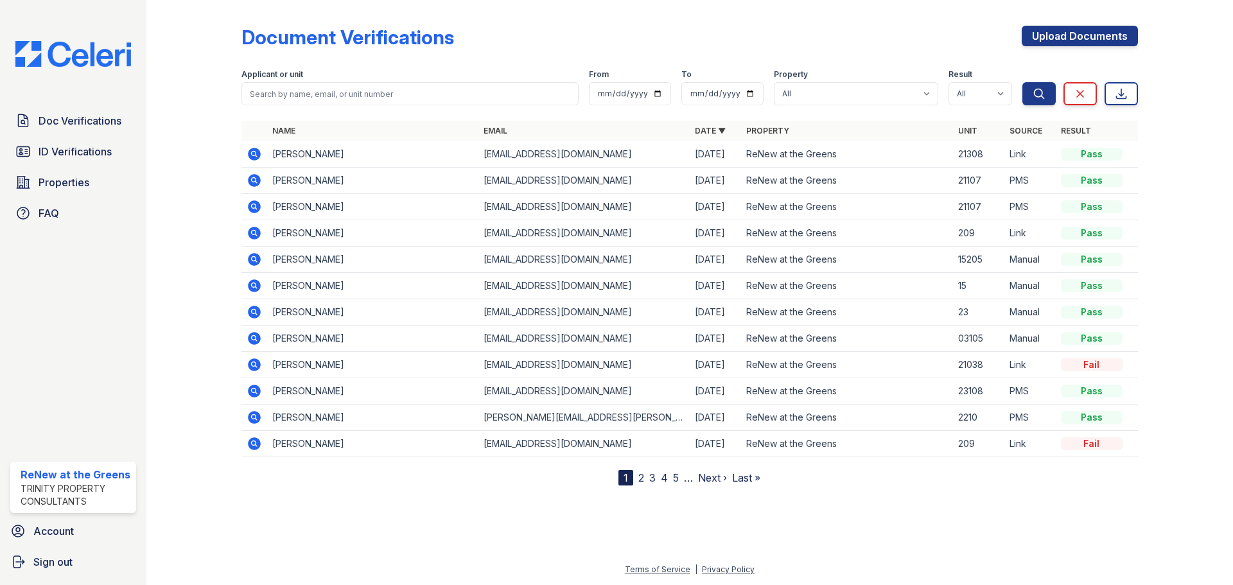
click at [253, 155] on icon at bounding box center [253, 153] width 3 height 3
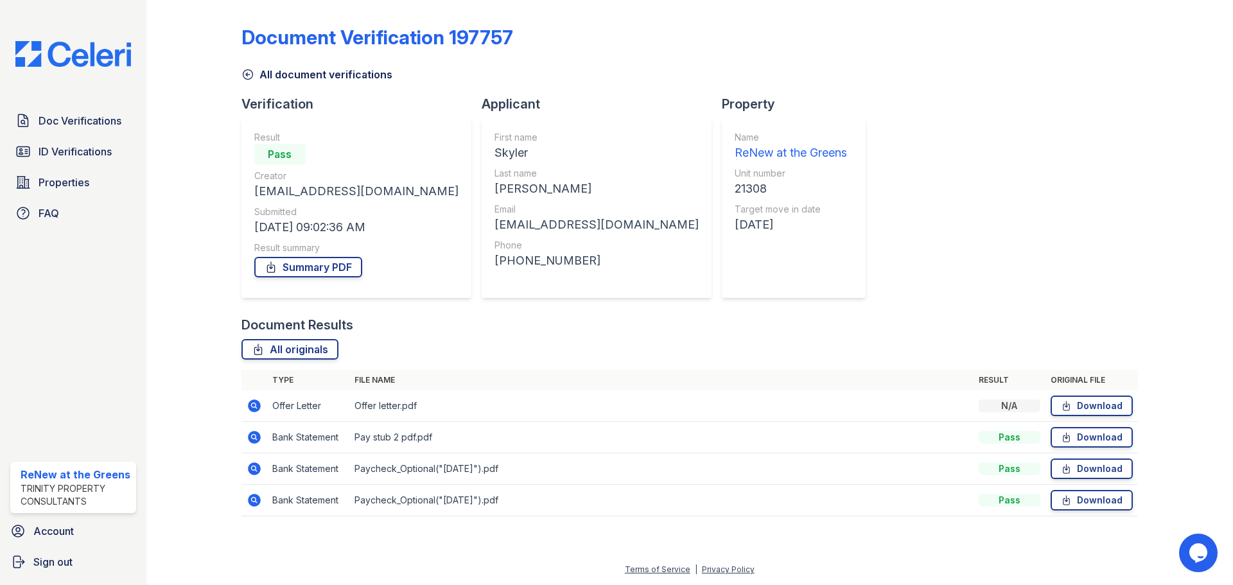
click at [251, 73] on icon at bounding box center [247, 74] width 13 height 13
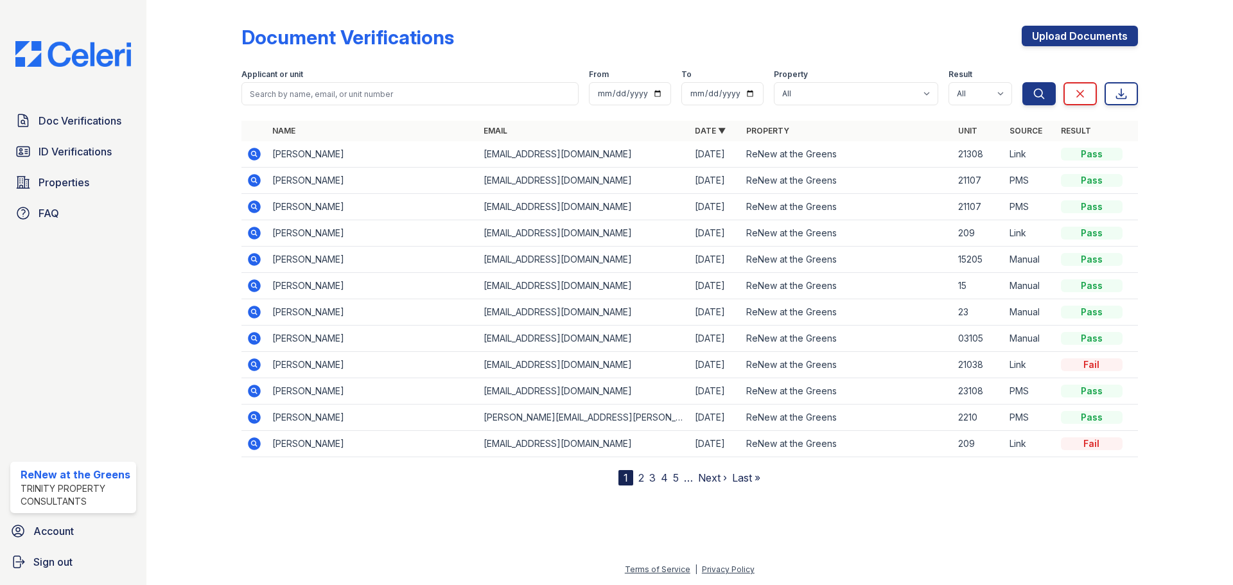
click at [259, 229] on icon at bounding box center [254, 232] width 15 height 15
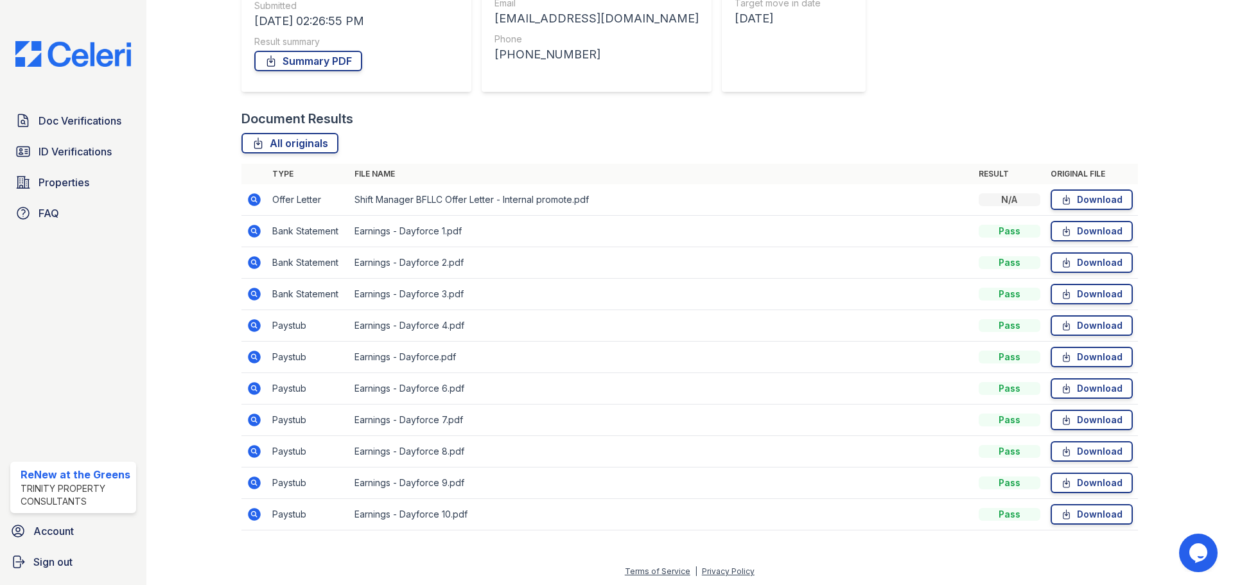
scroll to position [208, 0]
click at [252, 200] on icon at bounding box center [254, 197] width 13 height 13
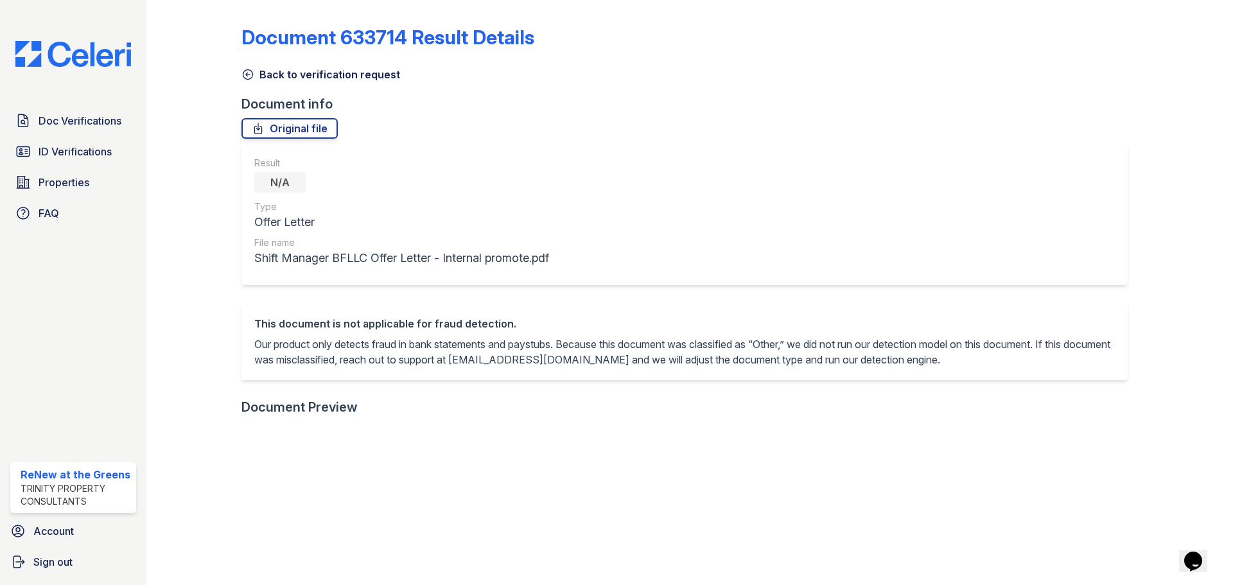
click at [247, 77] on icon at bounding box center [247, 74] width 13 height 13
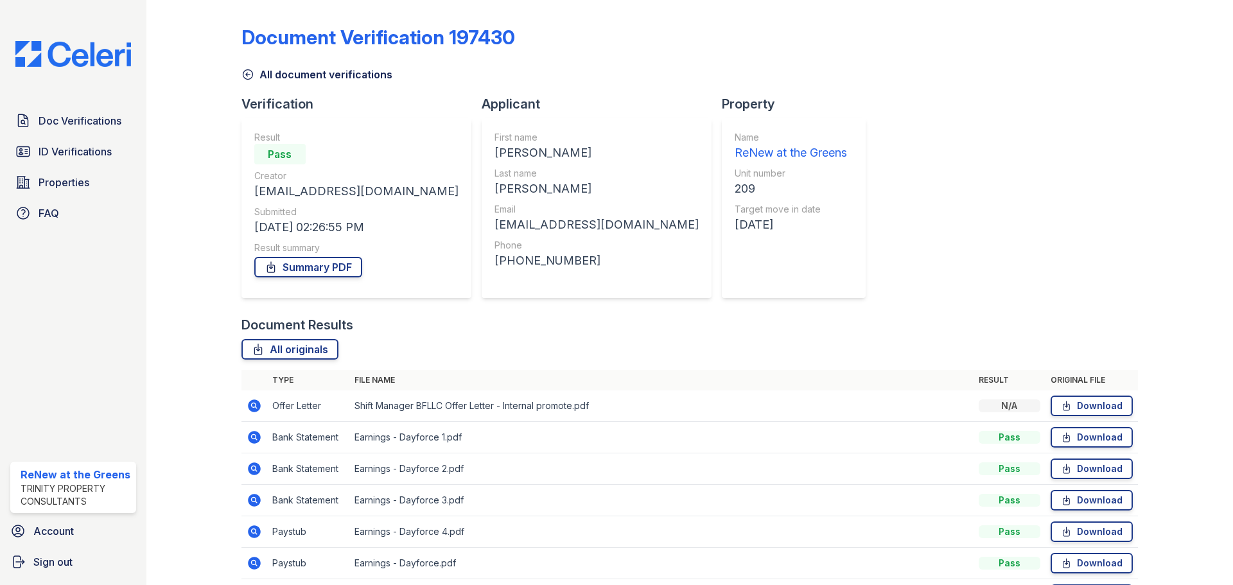
click at [247, 71] on icon at bounding box center [247, 74] width 13 height 13
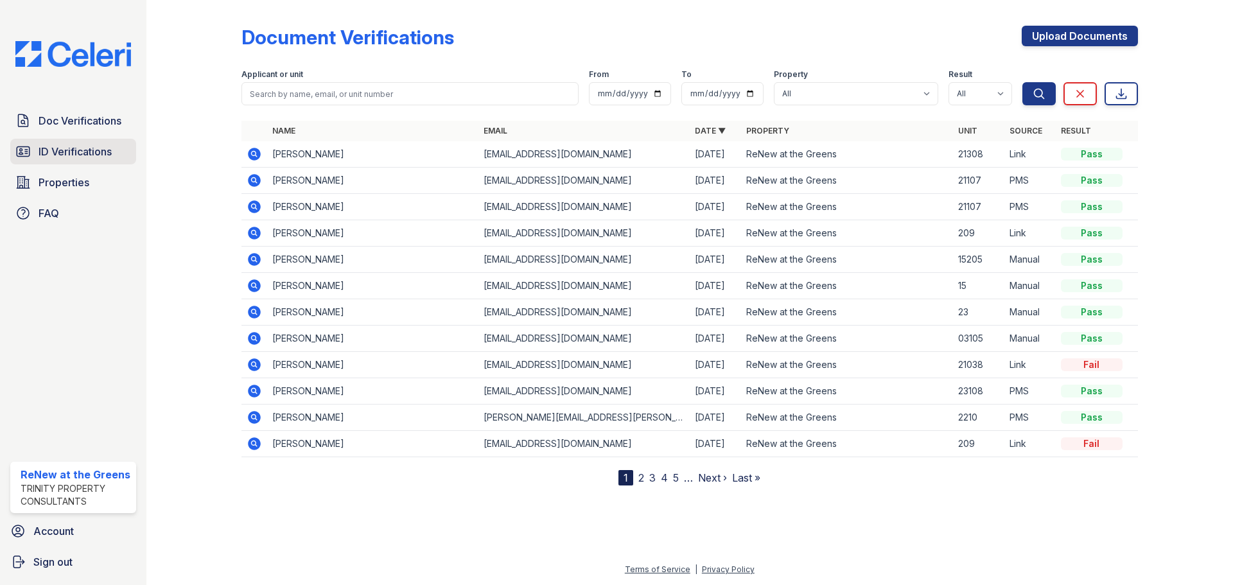
click at [53, 157] on span "ID Verifications" at bounding box center [75, 151] width 73 height 15
